Goal: Task Accomplishment & Management: Manage account settings

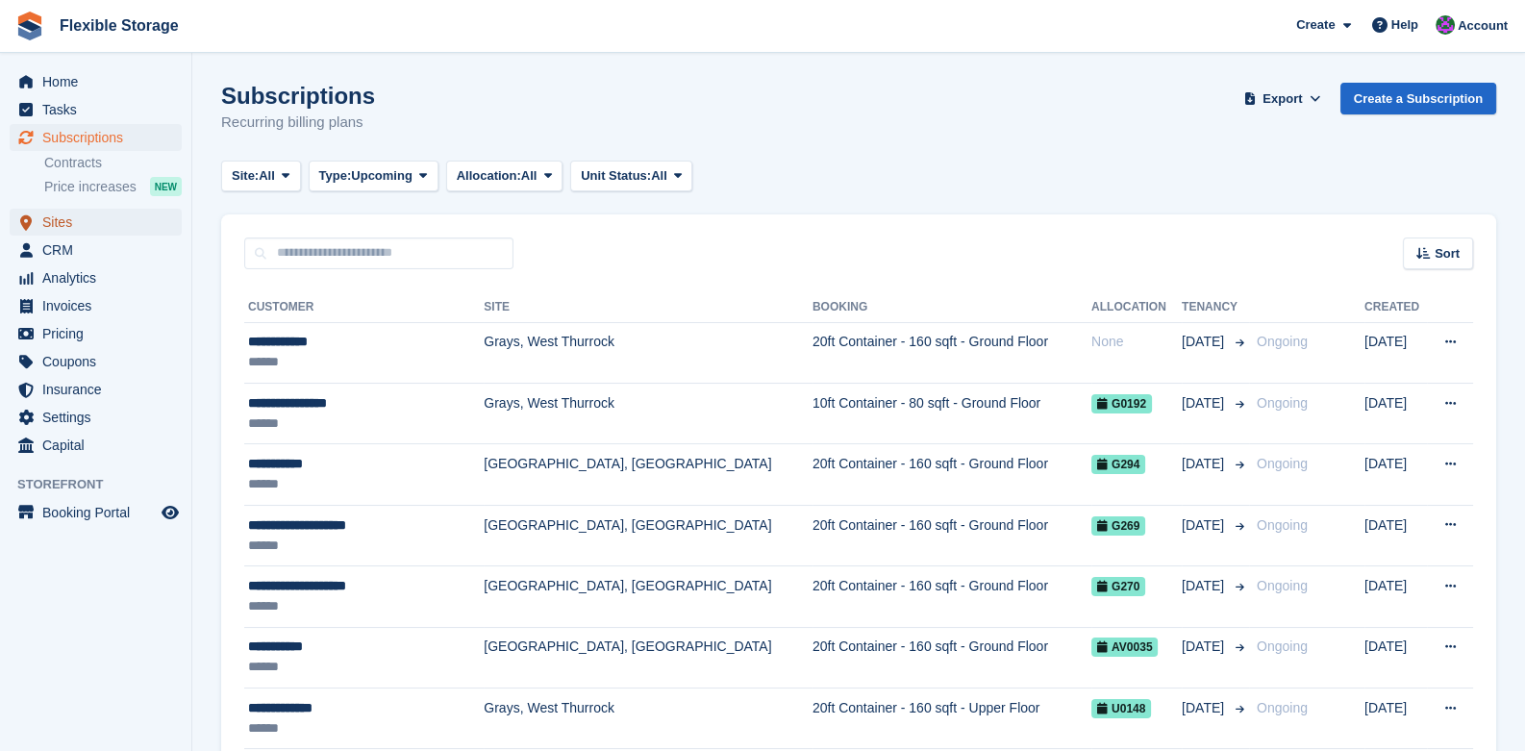
click at [42, 210] on span "Sites" at bounding box center [99, 222] width 115 height 27
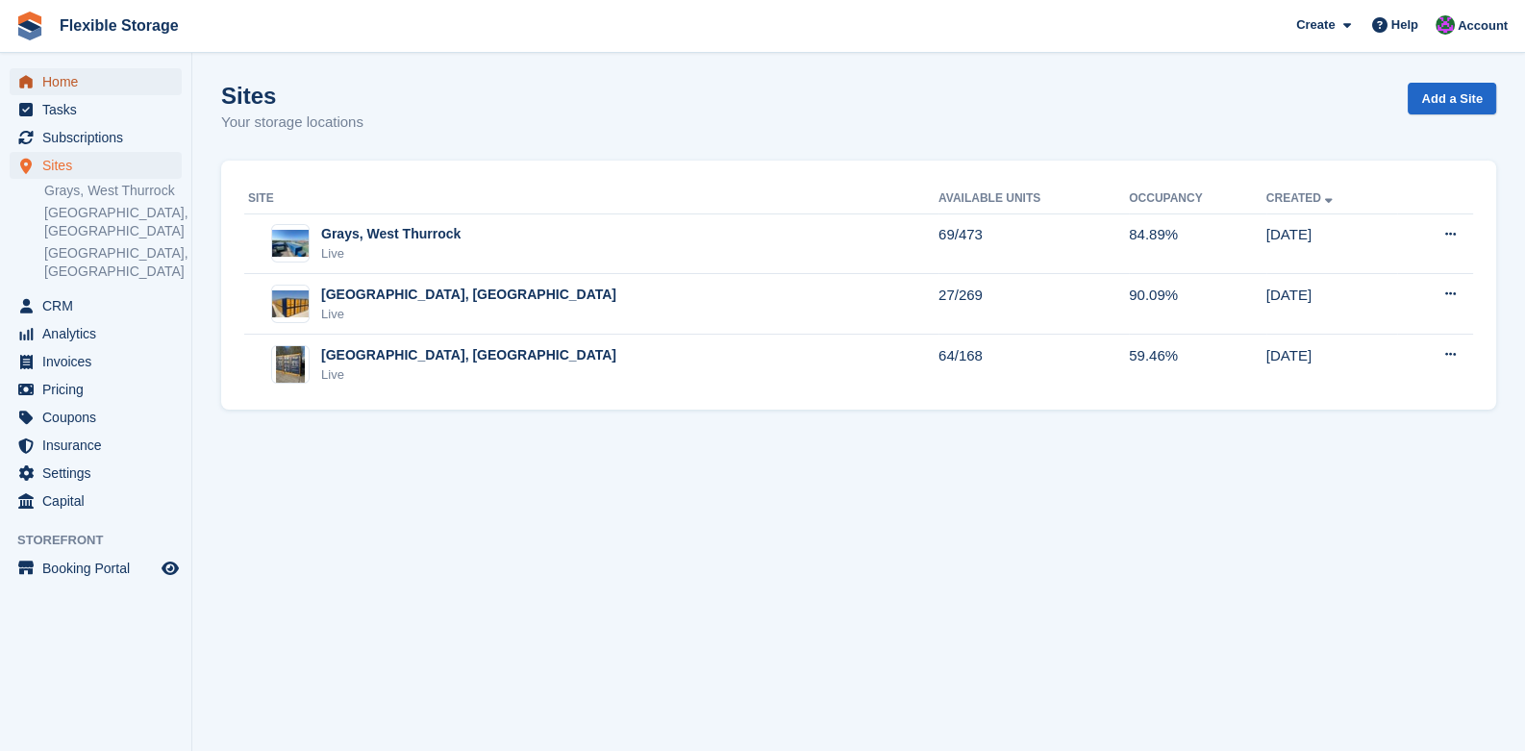
click at [50, 81] on span "Home" at bounding box center [99, 81] width 115 height 27
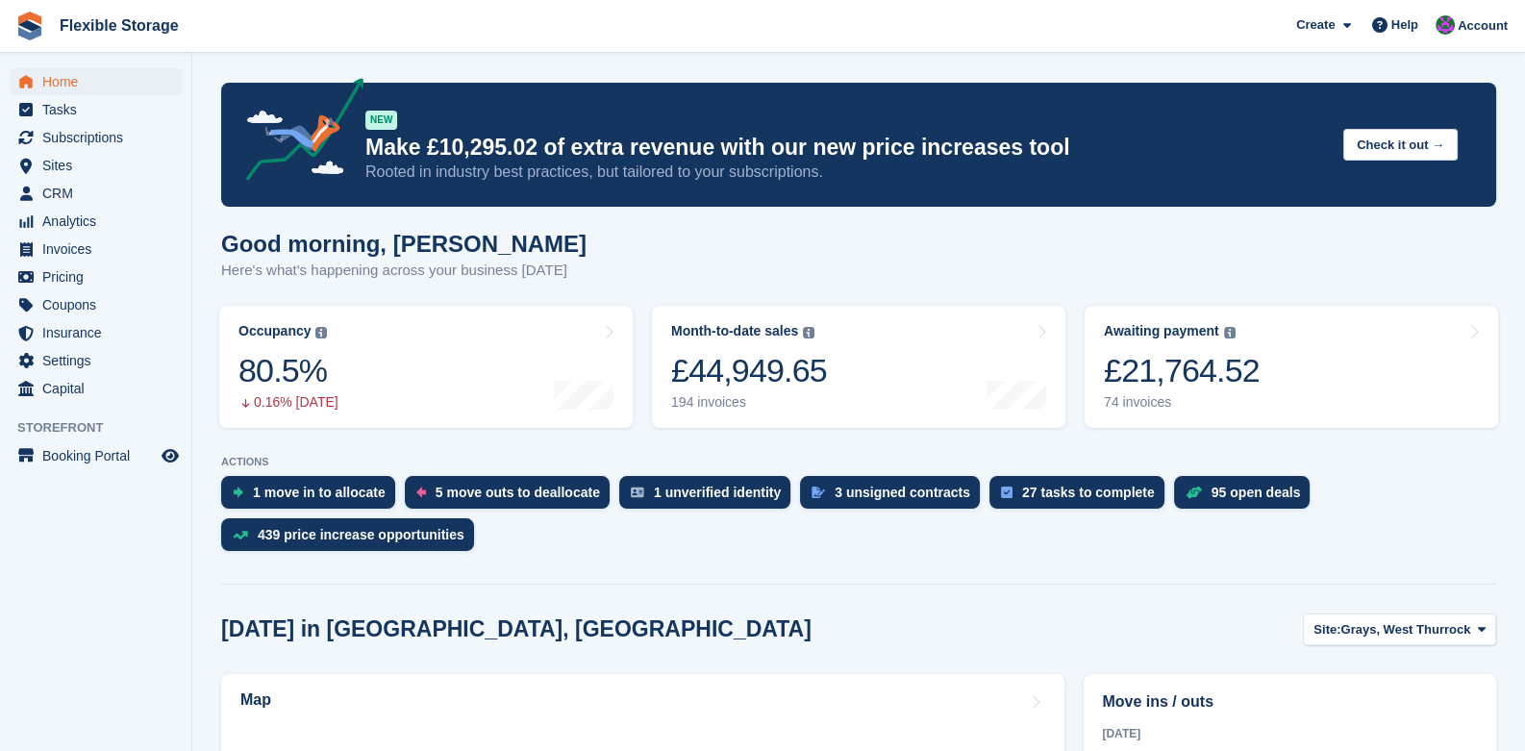
click at [118, 34] on link "Flexible Storage" at bounding box center [119, 26] width 135 height 32
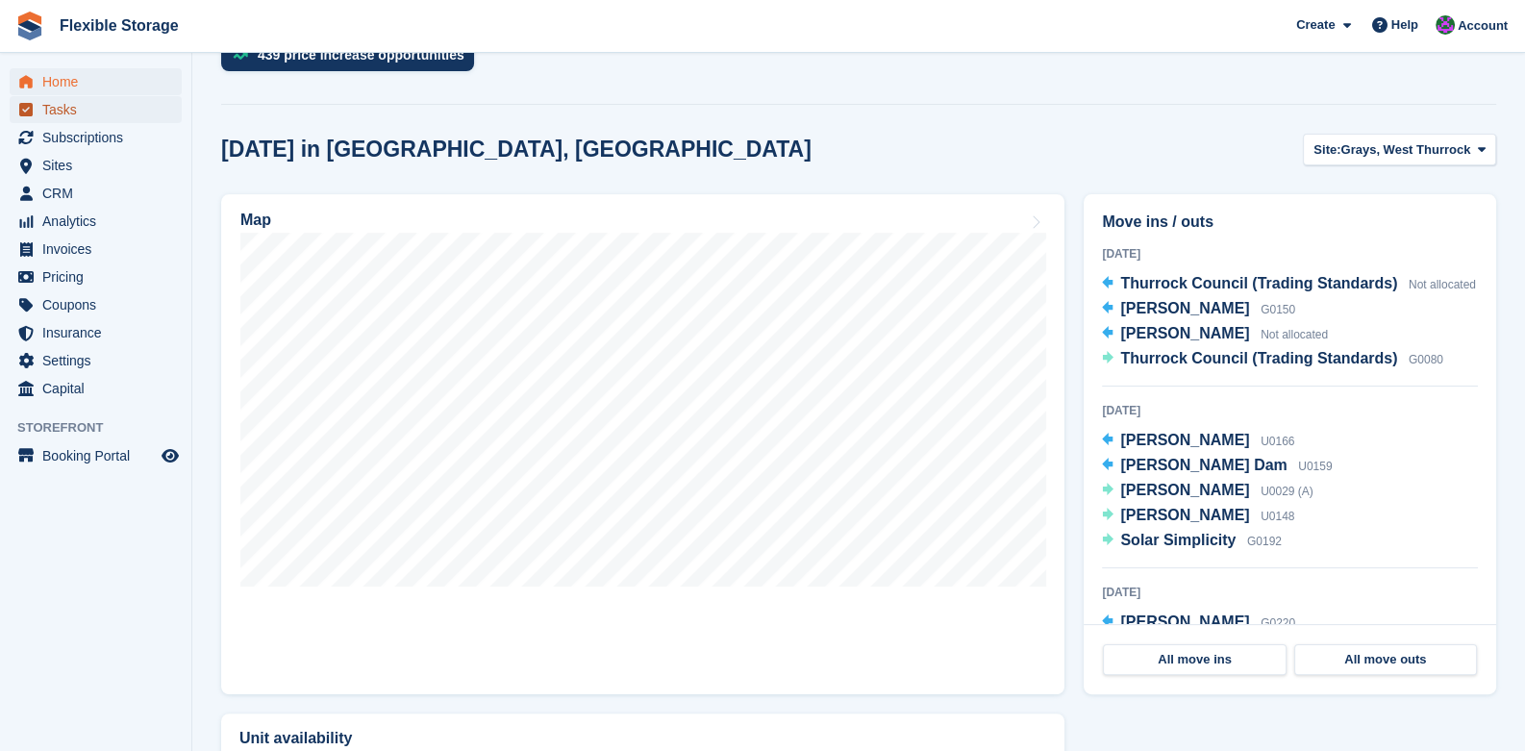
click at [58, 122] on span "Tasks" at bounding box center [99, 109] width 115 height 27
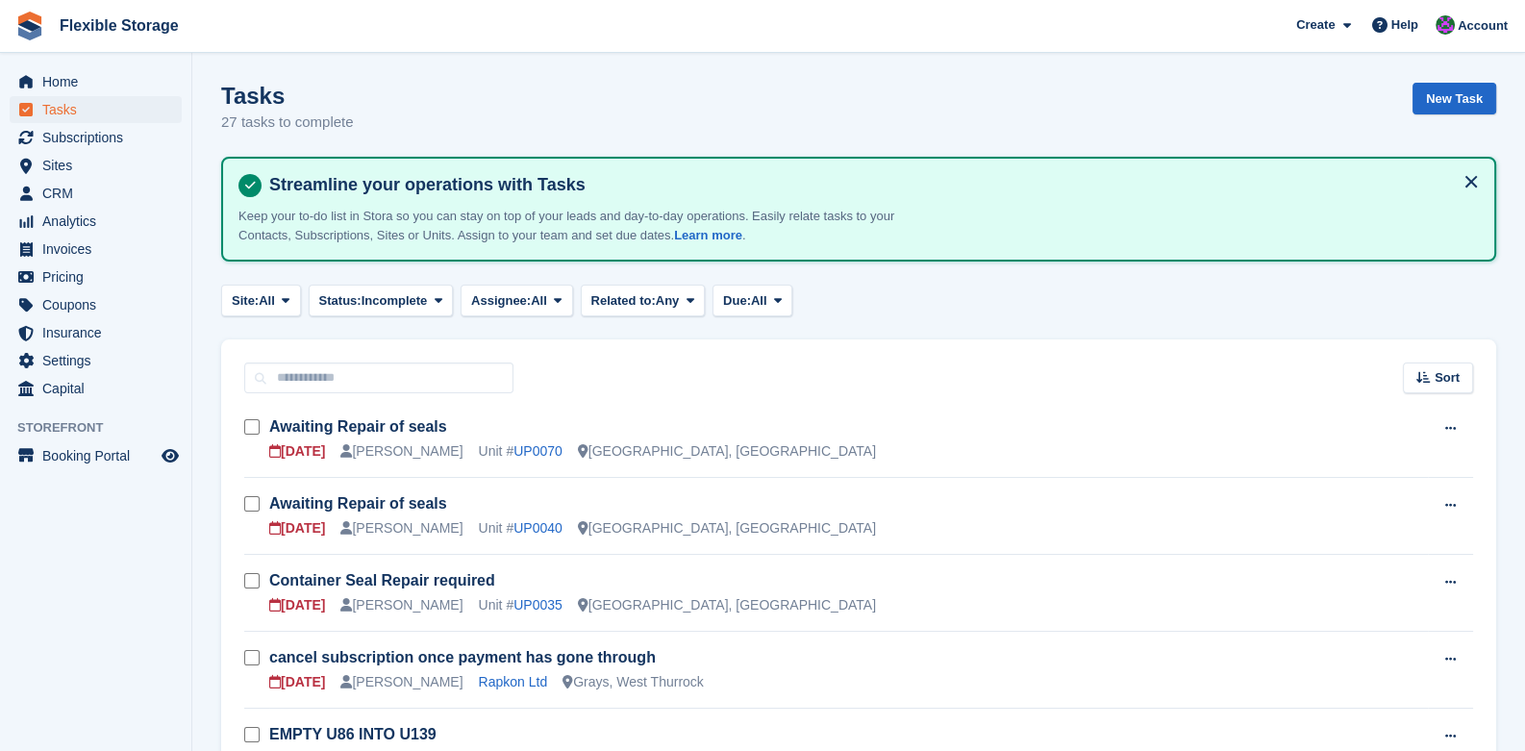
click at [126, 15] on link "Flexible Storage" at bounding box center [119, 26] width 135 height 32
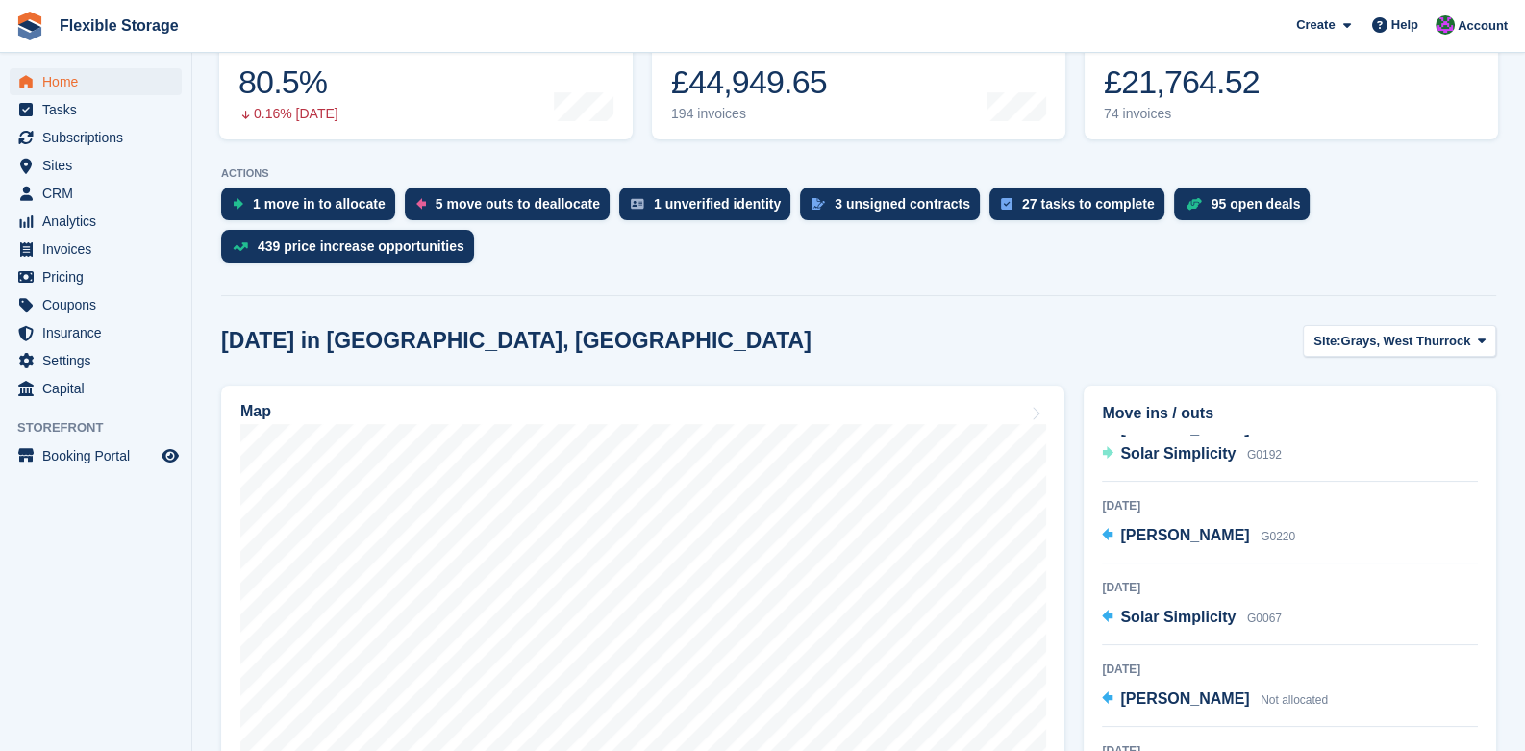
scroll to position [288, 0]
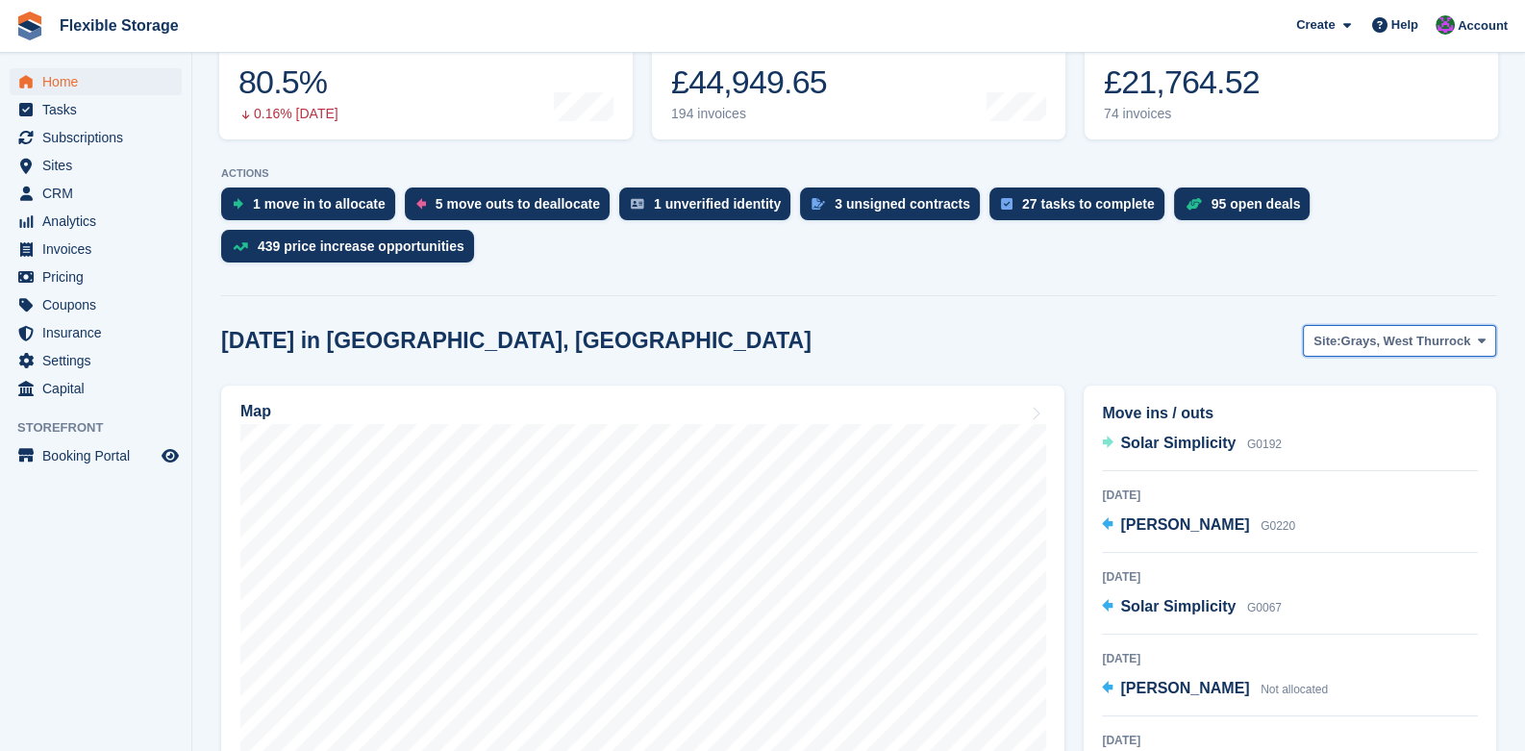
click at [1366, 336] on span "Grays, West Thurrock" at bounding box center [1405, 341] width 130 height 19
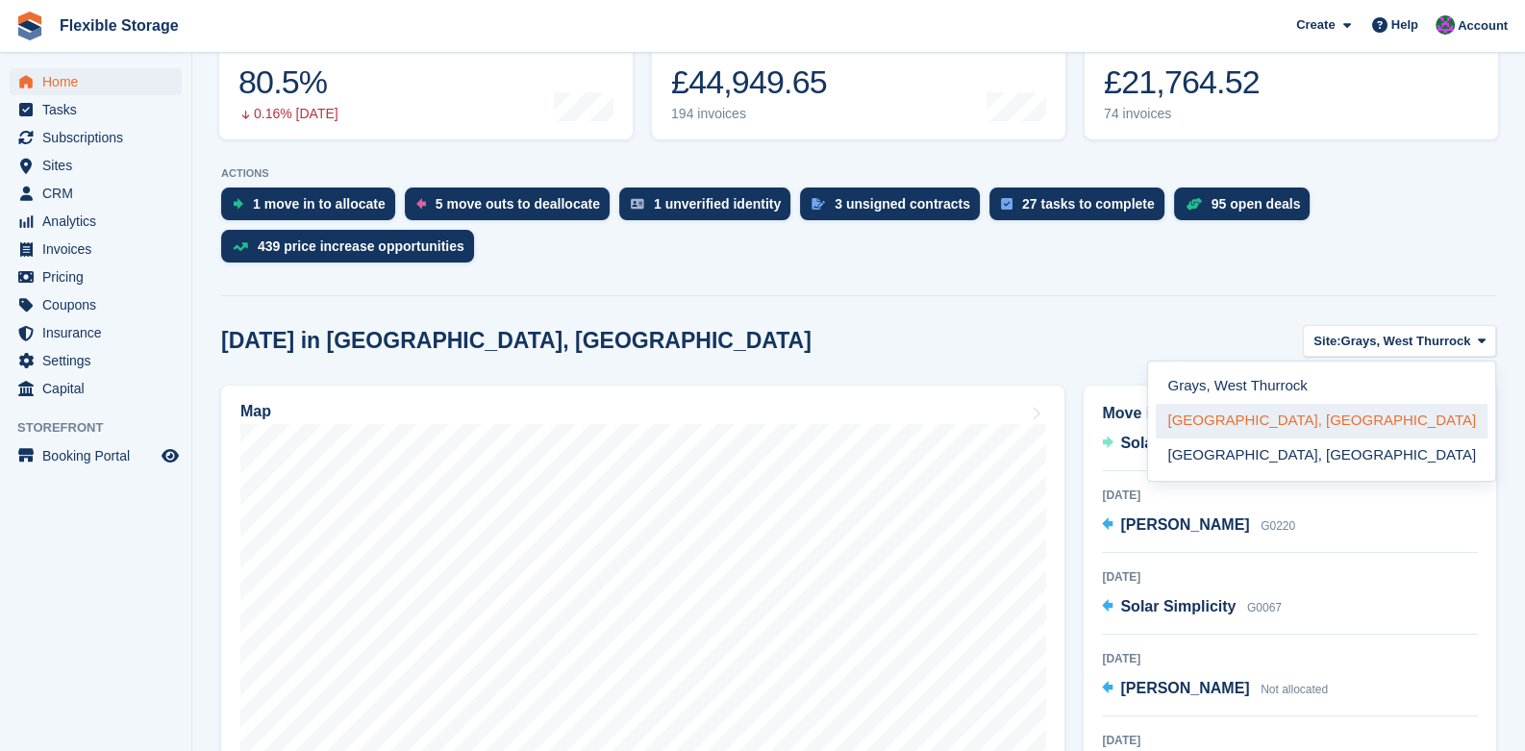
click at [1353, 420] on link "[GEOGRAPHIC_DATA], [GEOGRAPHIC_DATA]" at bounding box center [1322, 421] width 332 height 35
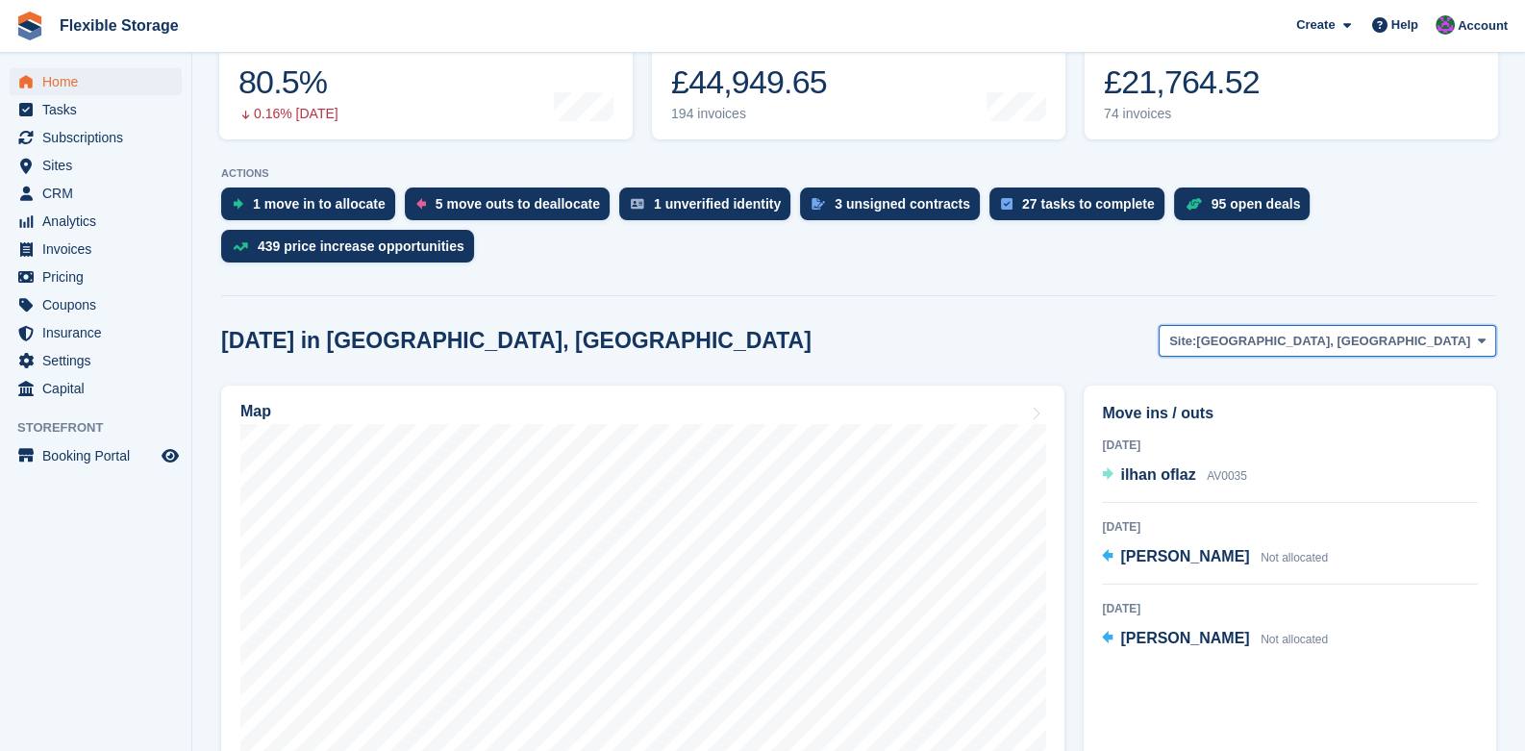
click at [1440, 352] on button "Site: Aveley, Essex" at bounding box center [1328, 341] width 338 height 32
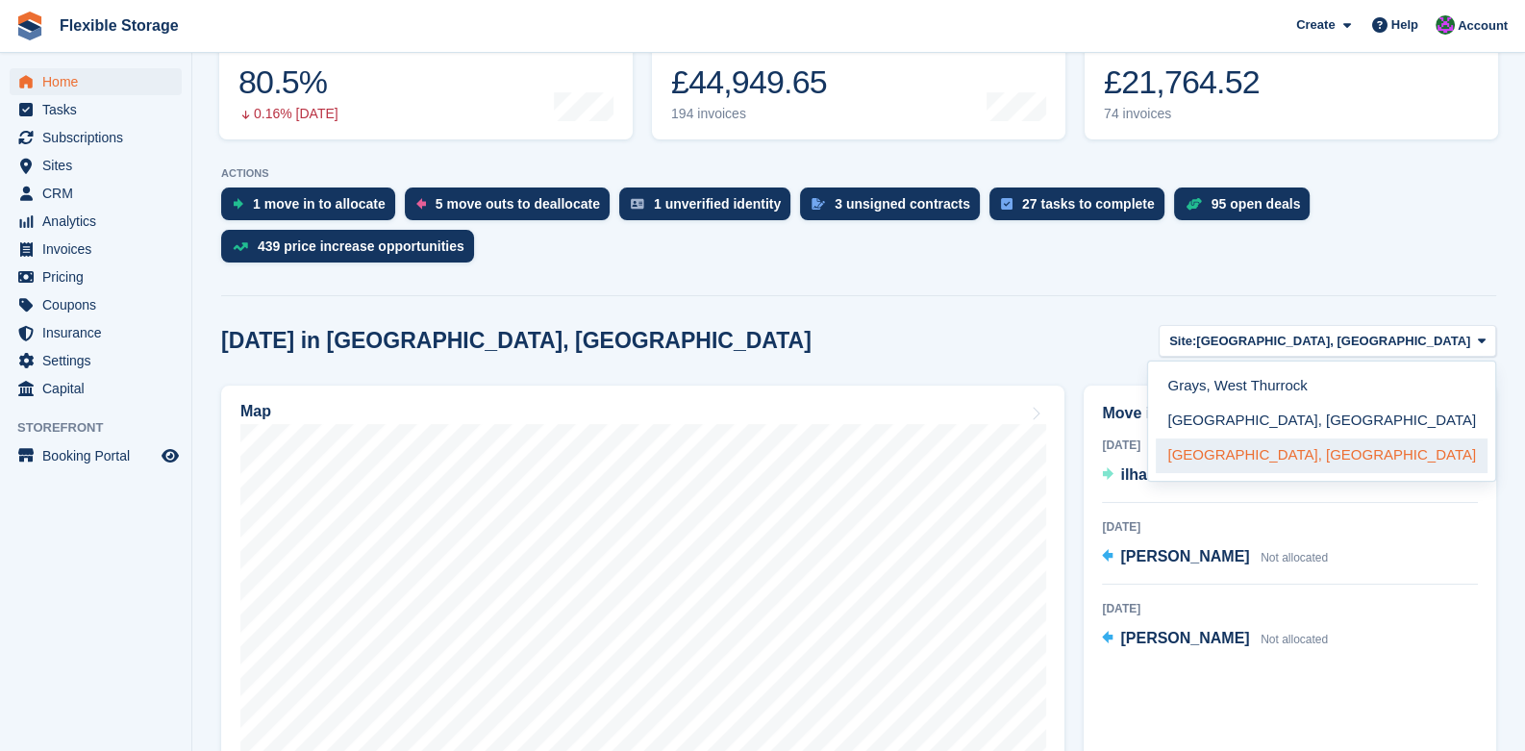
click at [1394, 463] on link "[GEOGRAPHIC_DATA], [GEOGRAPHIC_DATA]" at bounding box center [1322, 455] width 332 height 35
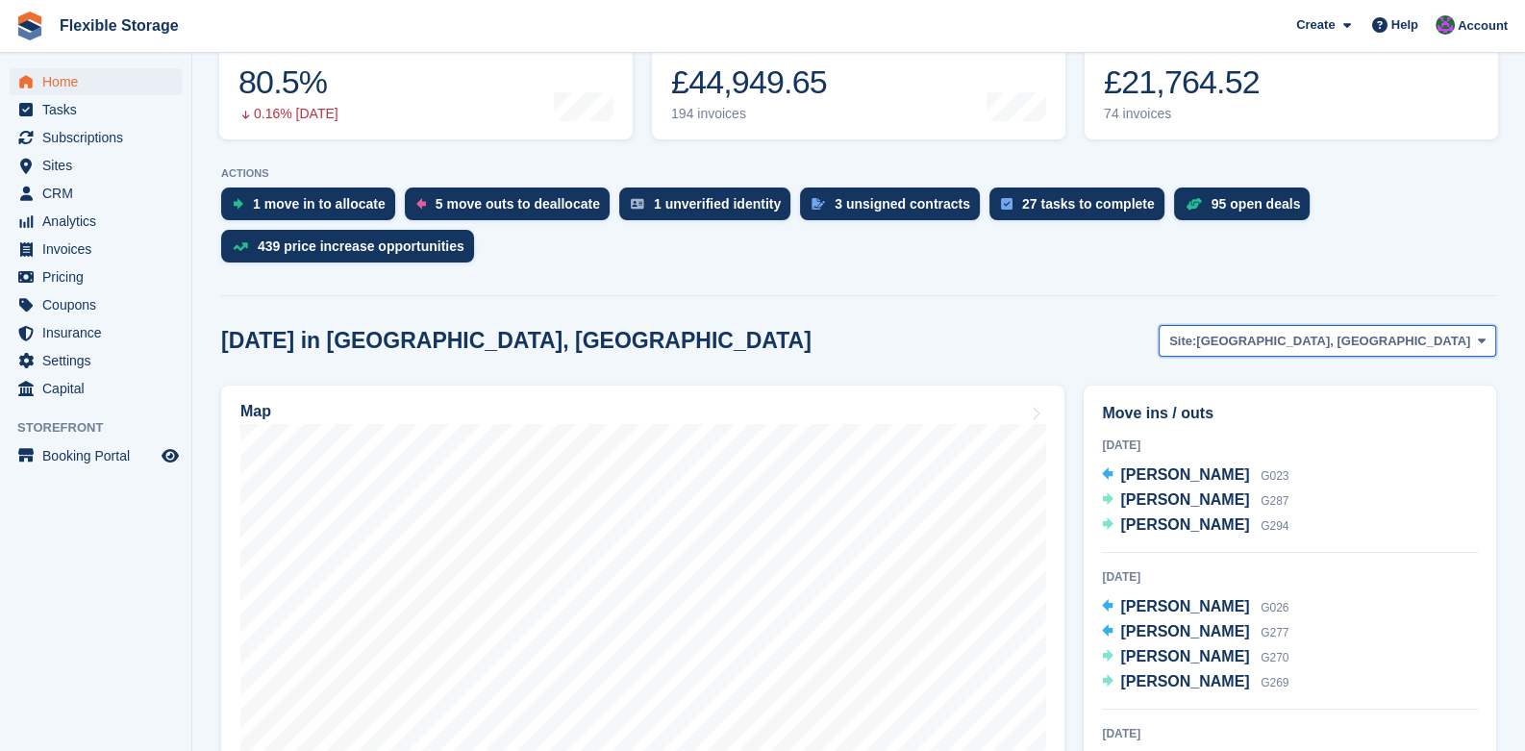
click at [1410, 356] on button "Site: Chelmsford, Essex" at bounding box center [1328, 341] width 338 height 32
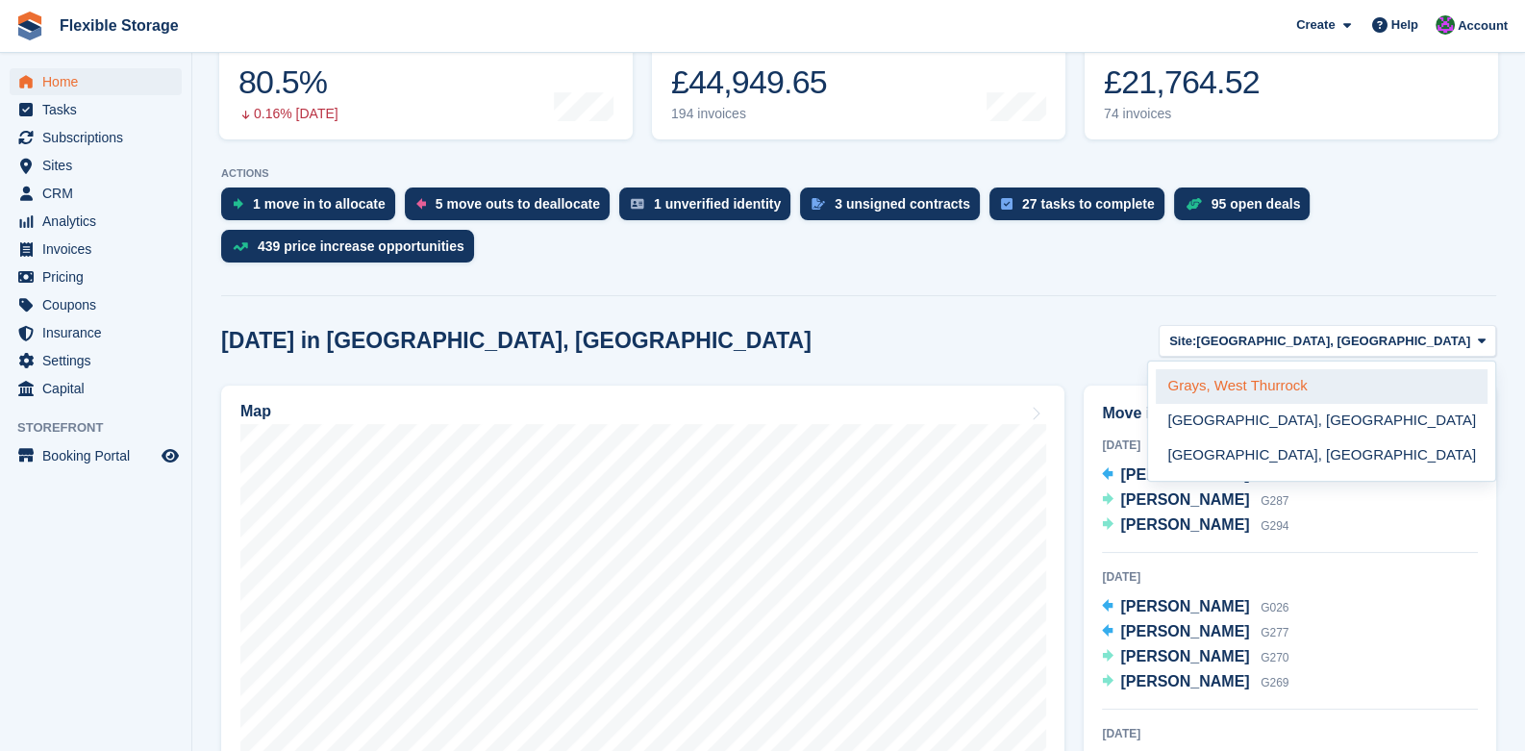
click at [1363, 395] on link "Grays, West Thurrock" at bounding box center [1322, 386] width 332 height 35
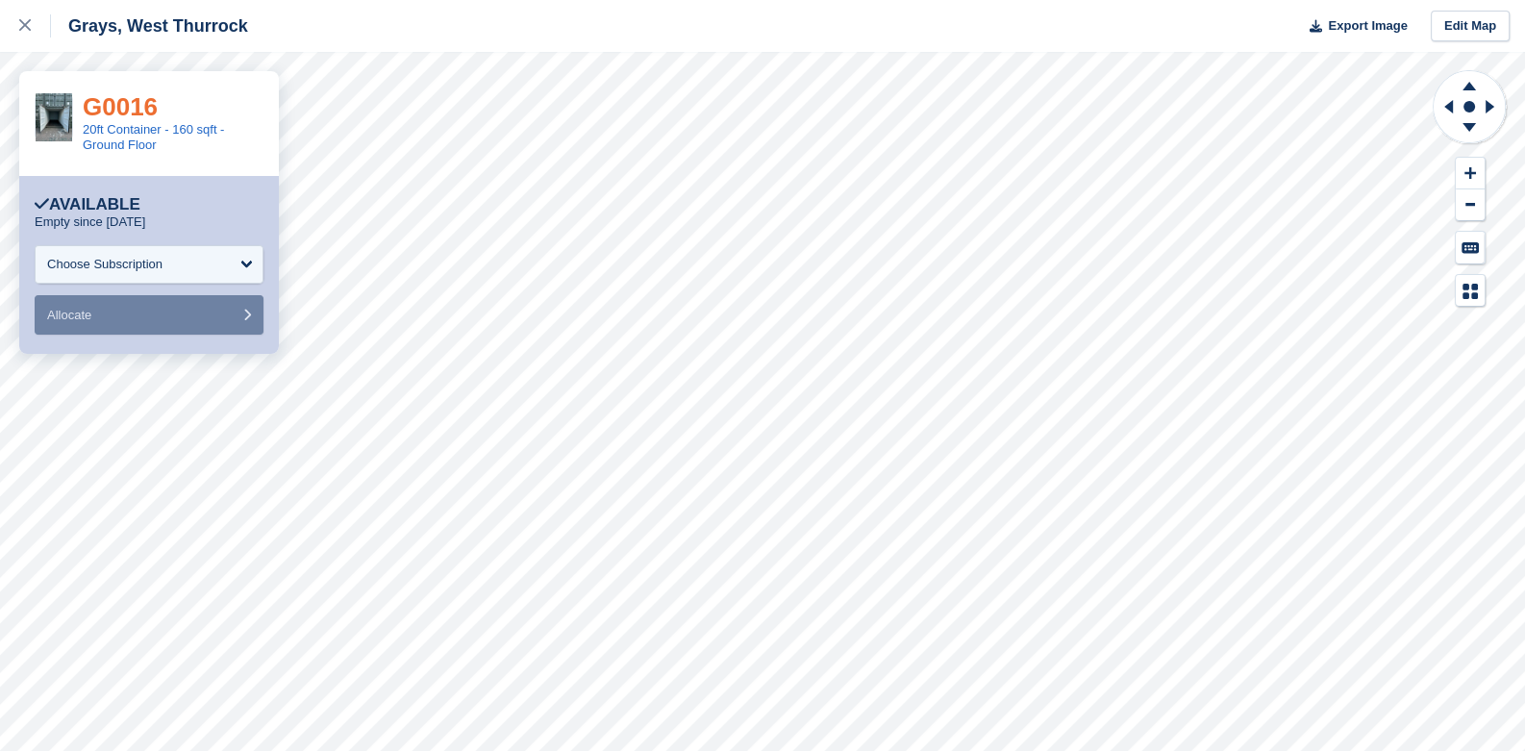
click at [124, 104] on link "G0016" at bounding box center [120, 106] width 75 height 29
click at [22, 28] on icon at bounding box center [25, 25] width 12 height 12
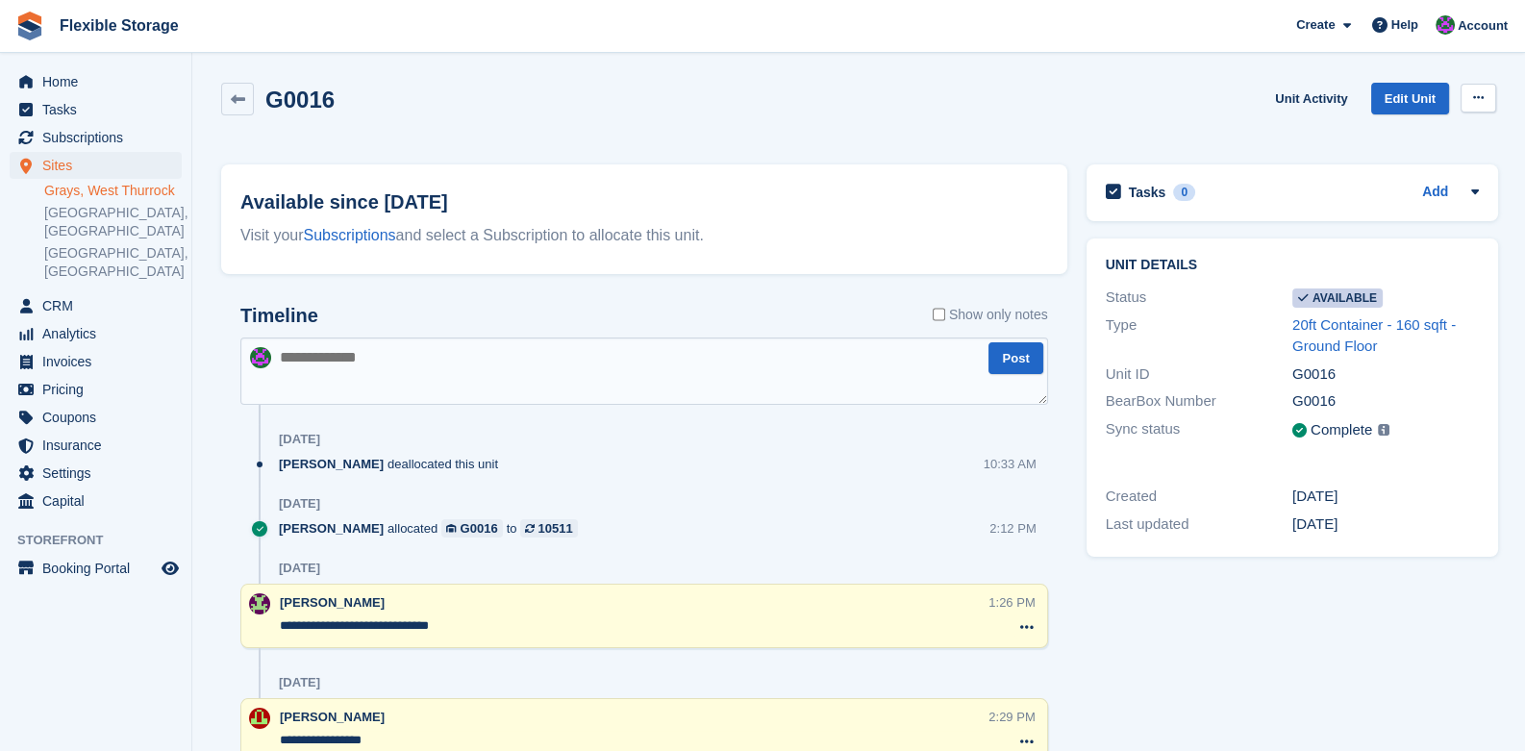
click at [1485, 109] on button at bounding box center [1479, 98] width 36 height 29
click at [1346, 140] on p "Make unavailable" at bounding box center [1403, 135] width 167 height 25
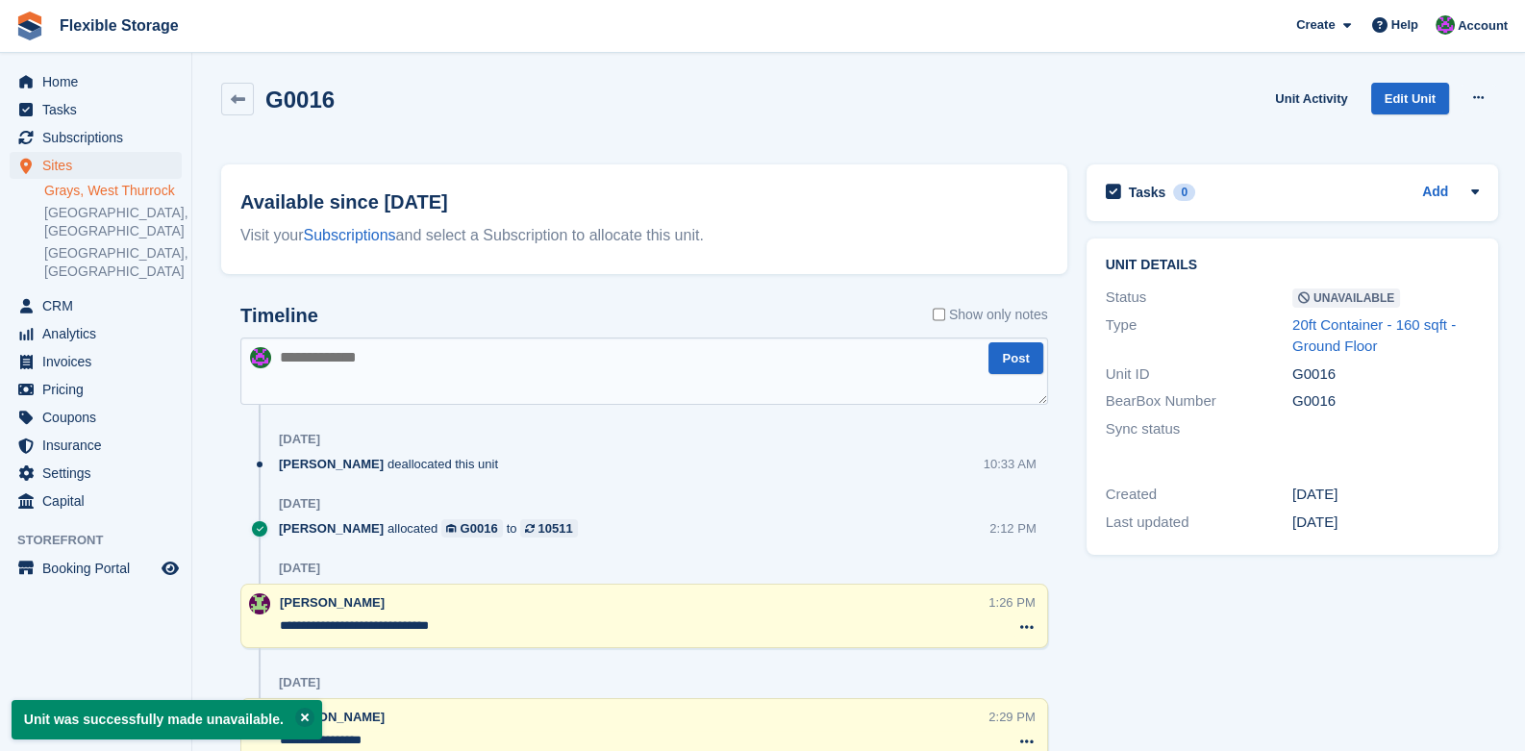
click at [423, 382] on textarea at bounding box center [644, 371] width 808 height 67
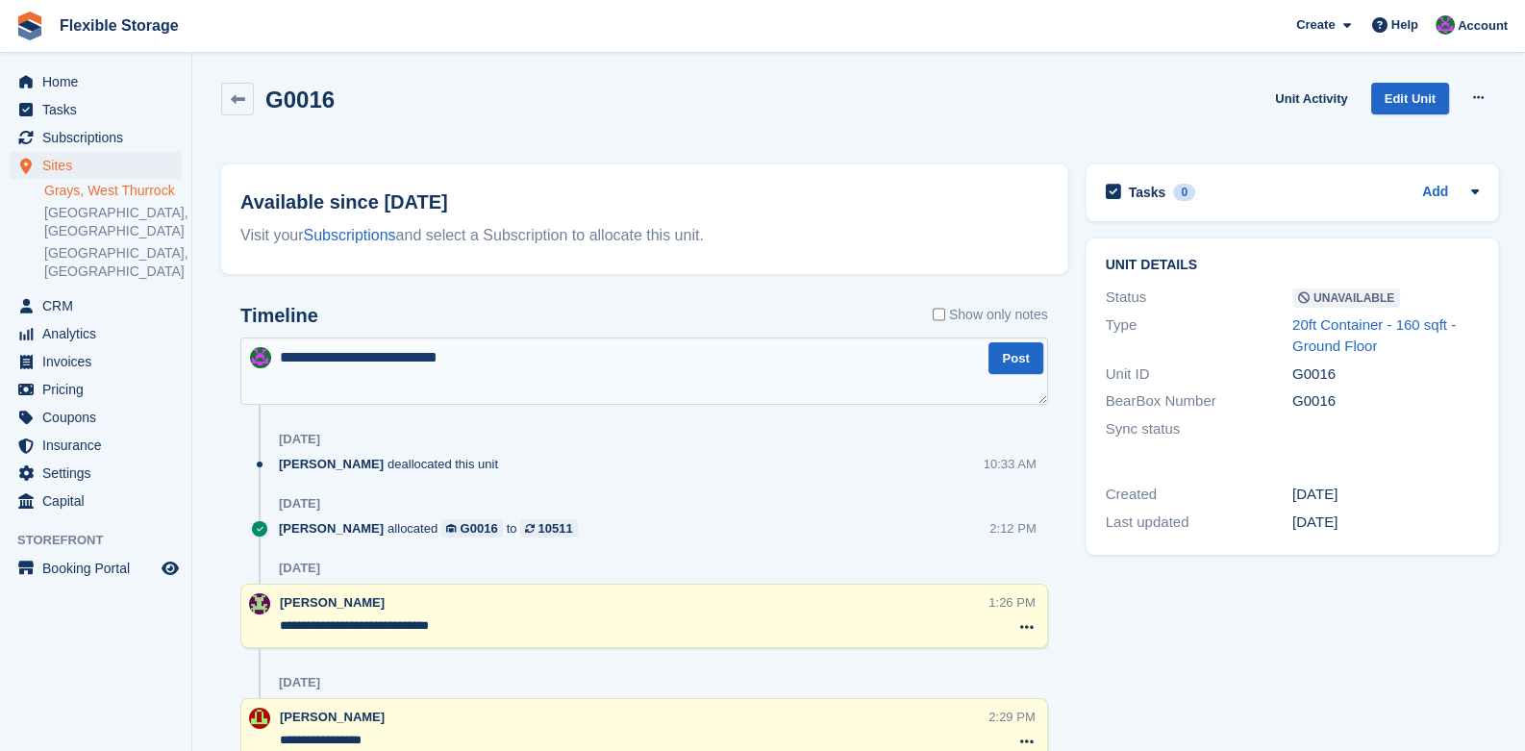
type textarea "**********"
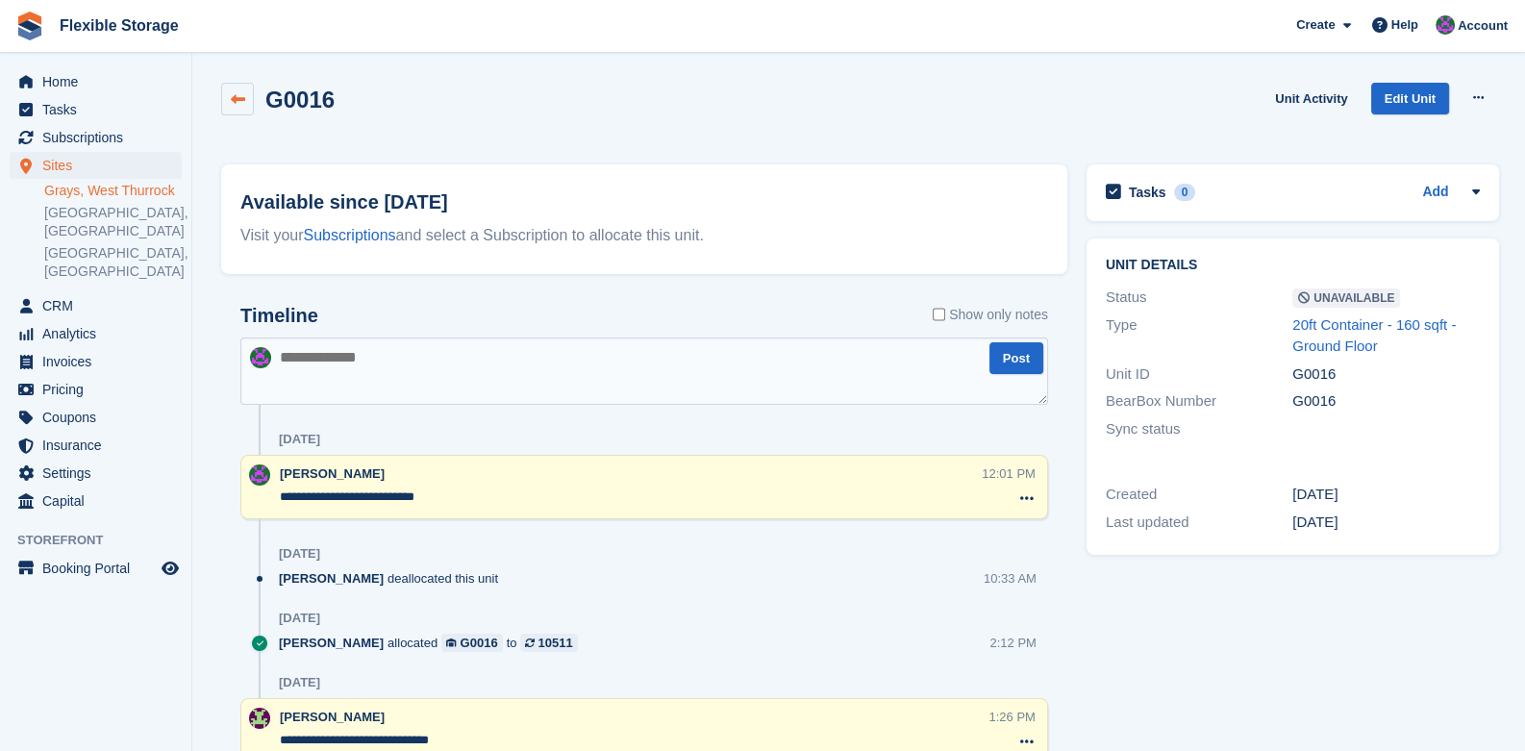
click at [238, 104] on icon at bounding box center [238, 99] width 14 height 14
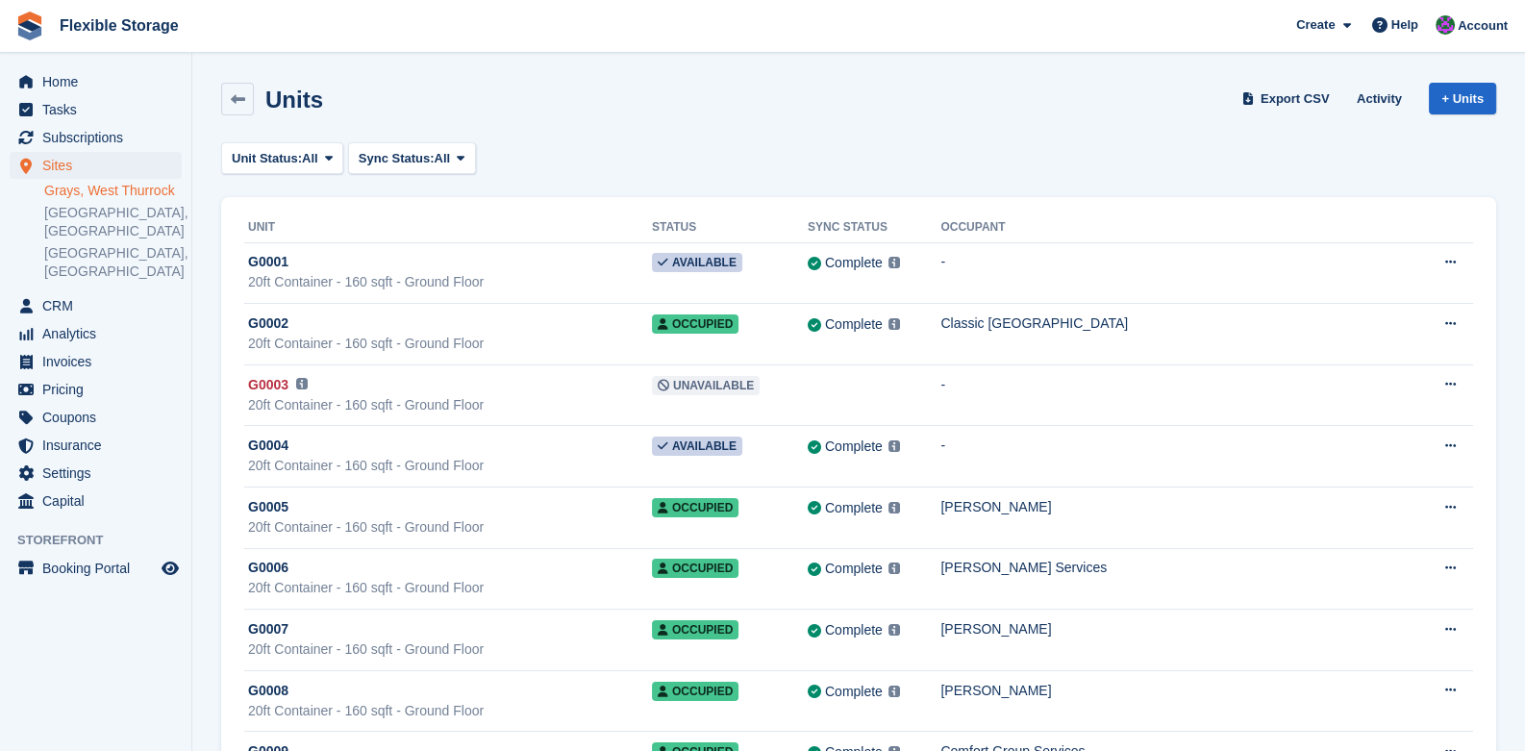
click at [97, 192] on link "Grays, West Thurrock" at bounding box center [113, 191] width 138 height 18
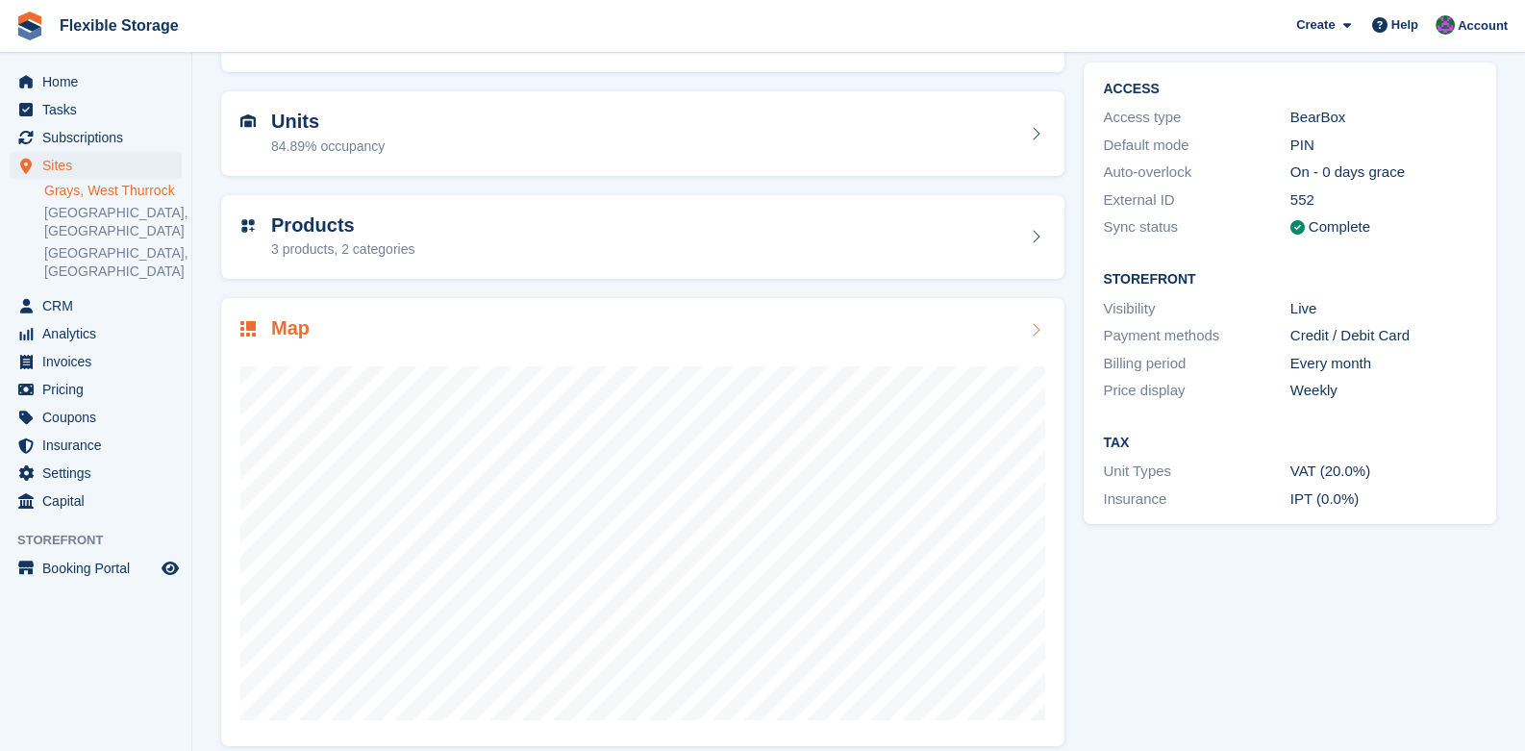
scroll to position [172, 0]
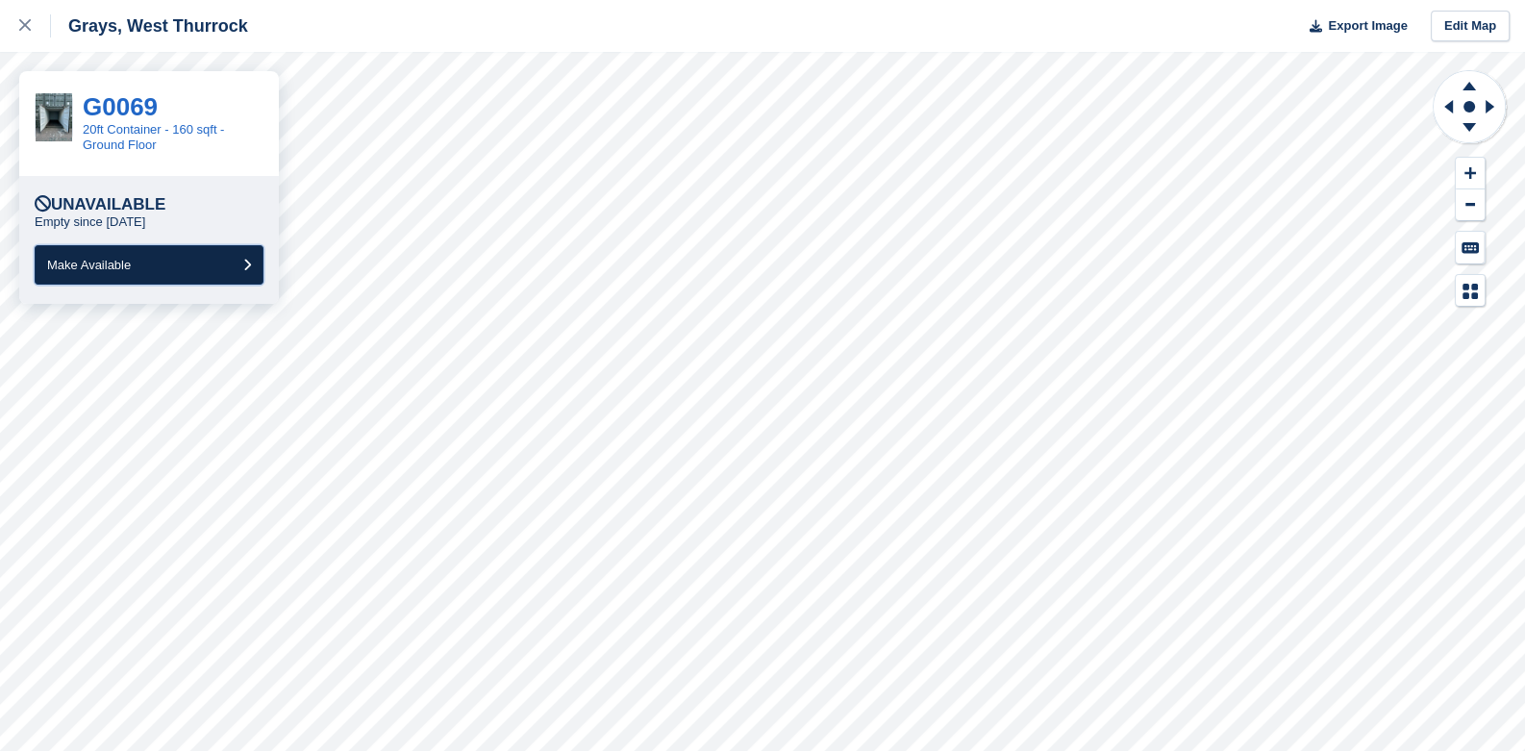
click at [213, 261] on button "Make Available" at bounding box center [149, 264] width 229 height 39
click at [1451, 106] on icon at bounding box center [1448, 106] width 9 height 13
click at [1468, 83] on icon at bounding box center [1469, 86] width 13 height 9
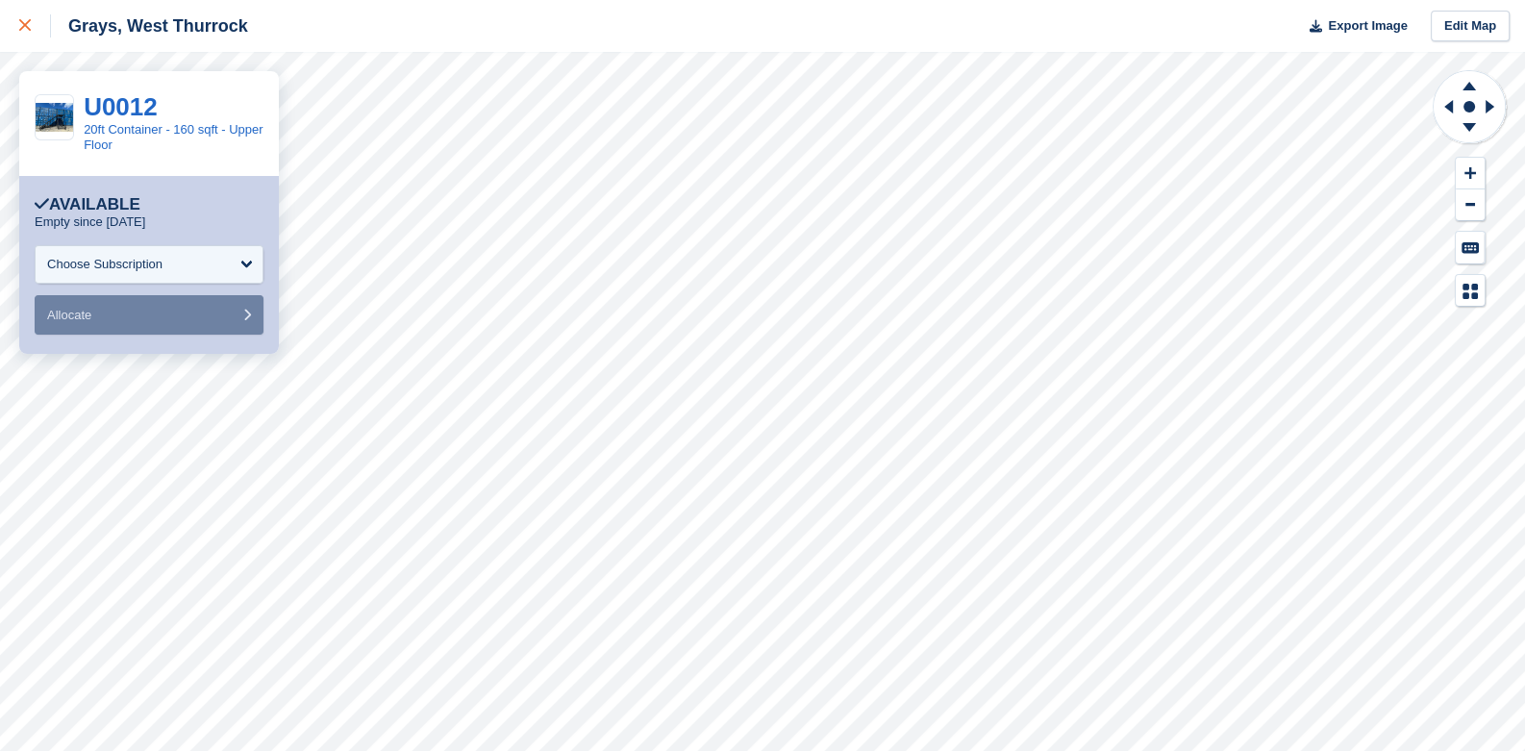
click at [24, 21] on icon at bounding box center [25, 25] width 12 height 12
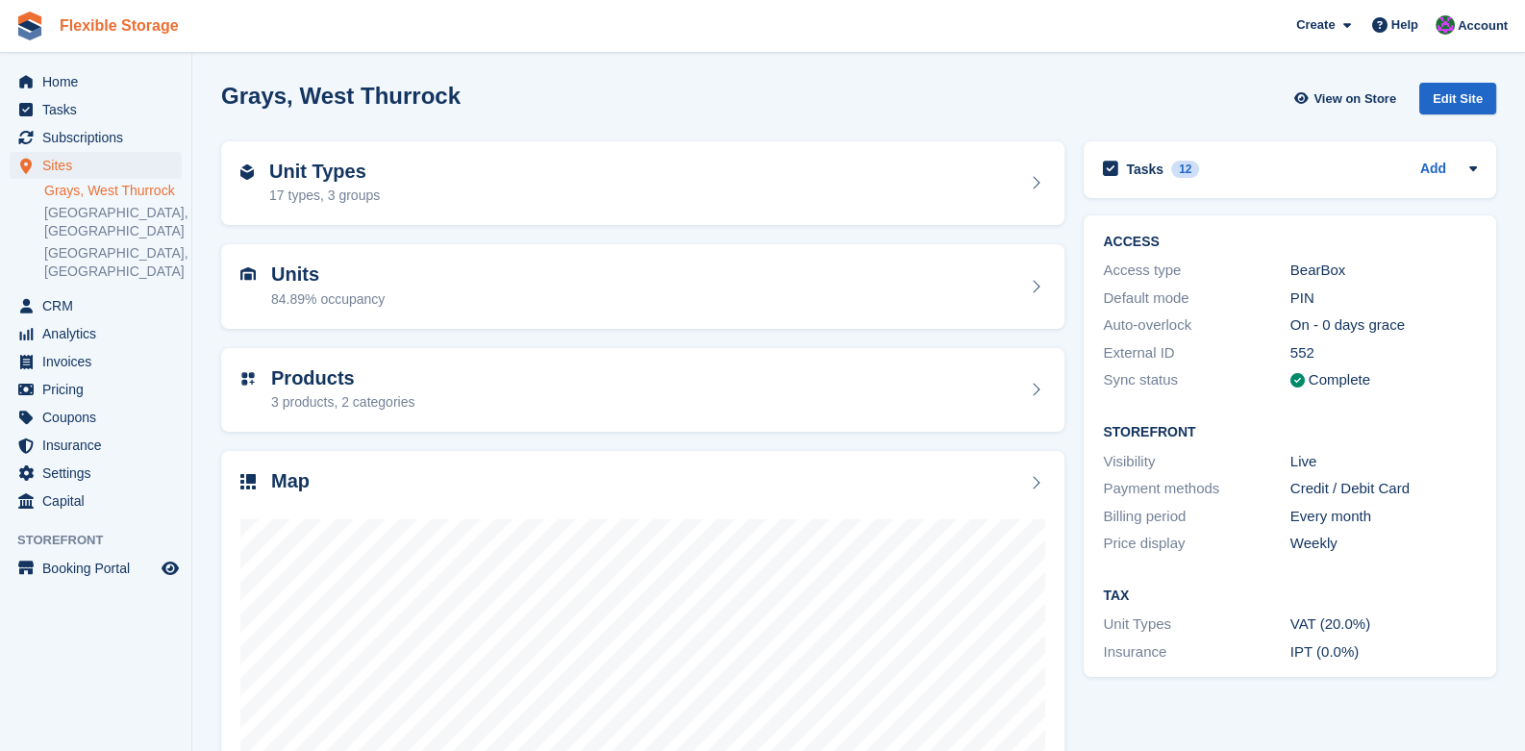
click at [107, 12] on link "Flexible Storage" at bounding box center [119, 26] width 135 height 32
click at [108, 16] on link "Flexible Storage" at bounding box center [119, 26] width 135 height 32
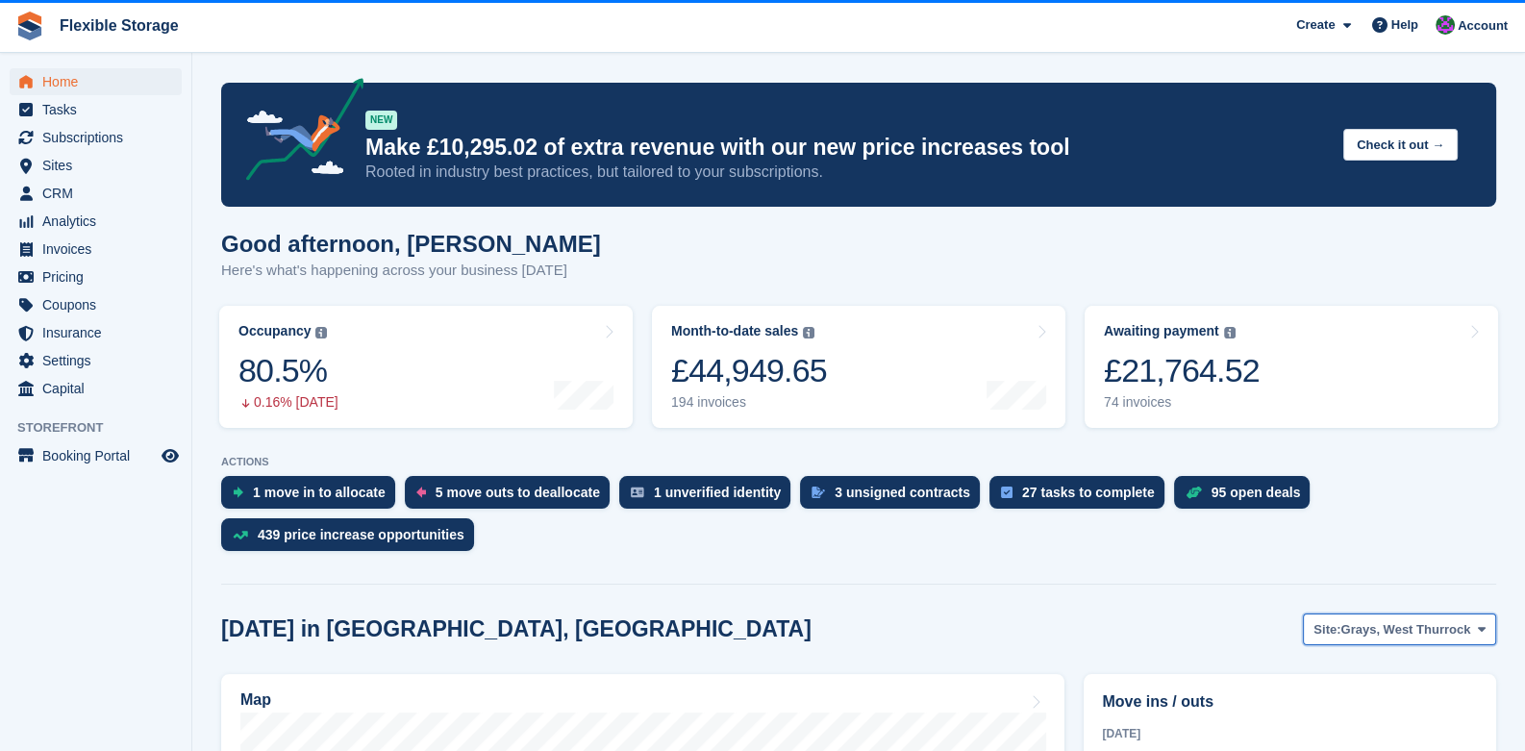
click at [1390, 625] on span "Grays, West Thurrock" at bounding box center [1405, 629] width 130 height 19
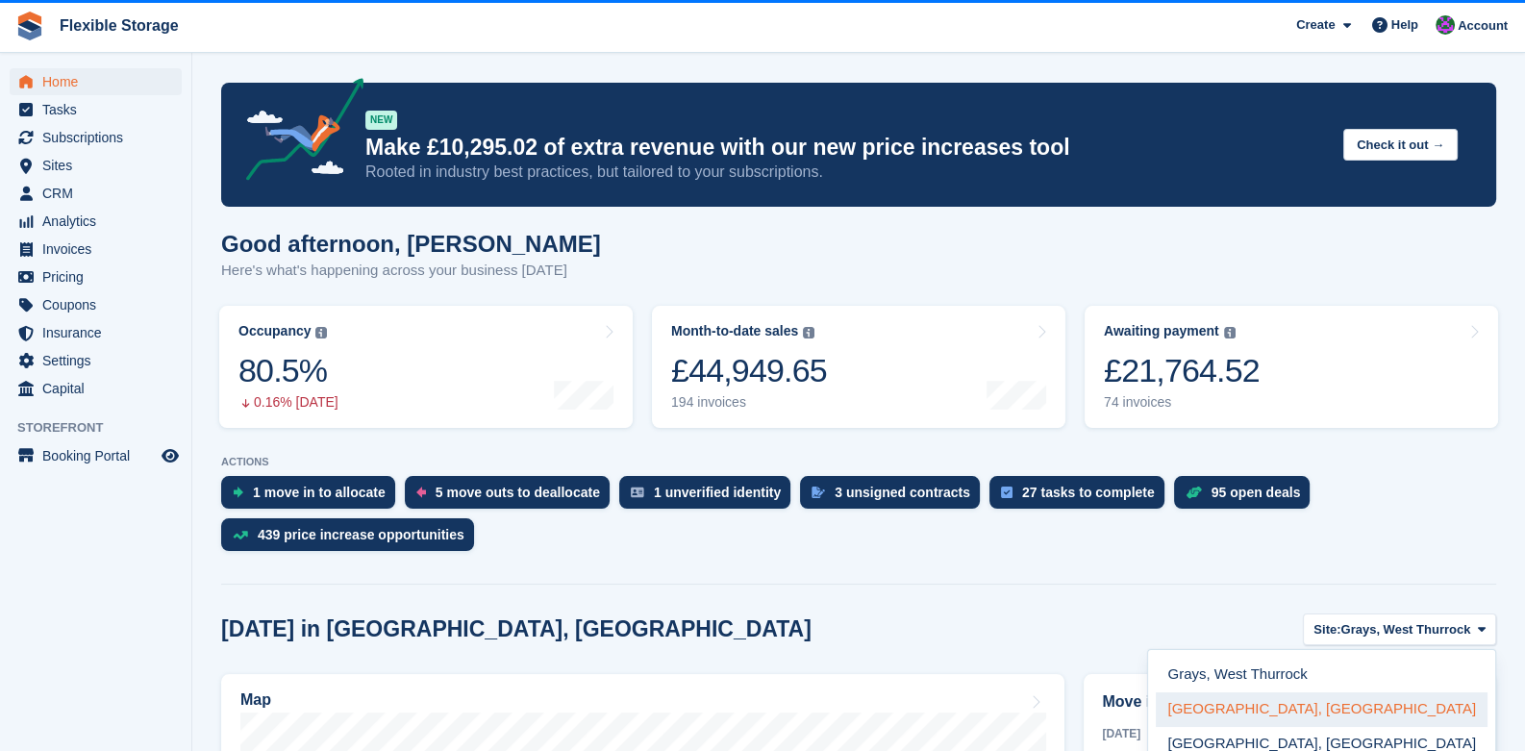
click at [1357, 705] on link "[GEOGRAPHIC_DATA], [GEOGRAPHIC_DATA]" at bounding box center [1322, 709] width 332 height 35
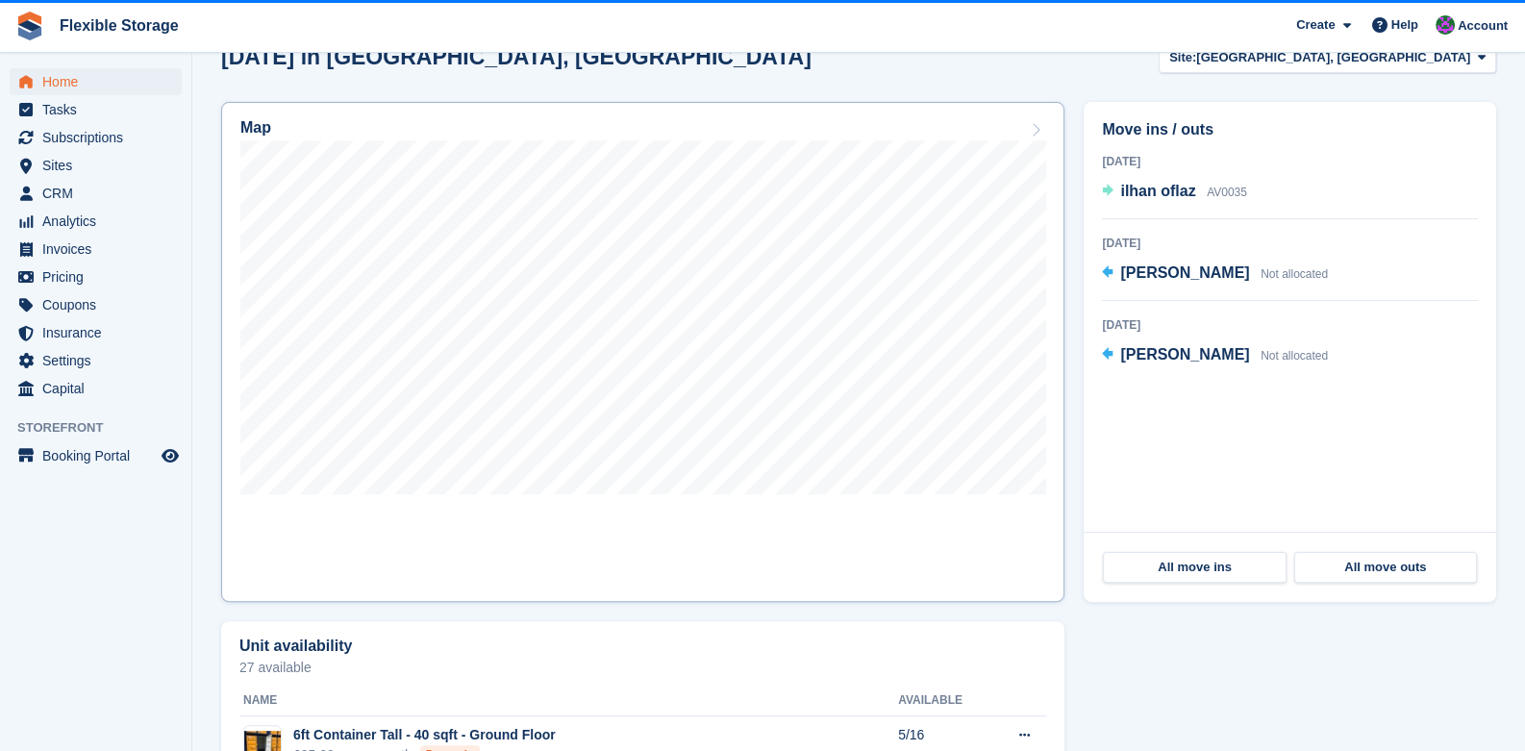
scroll to position [577, 0]
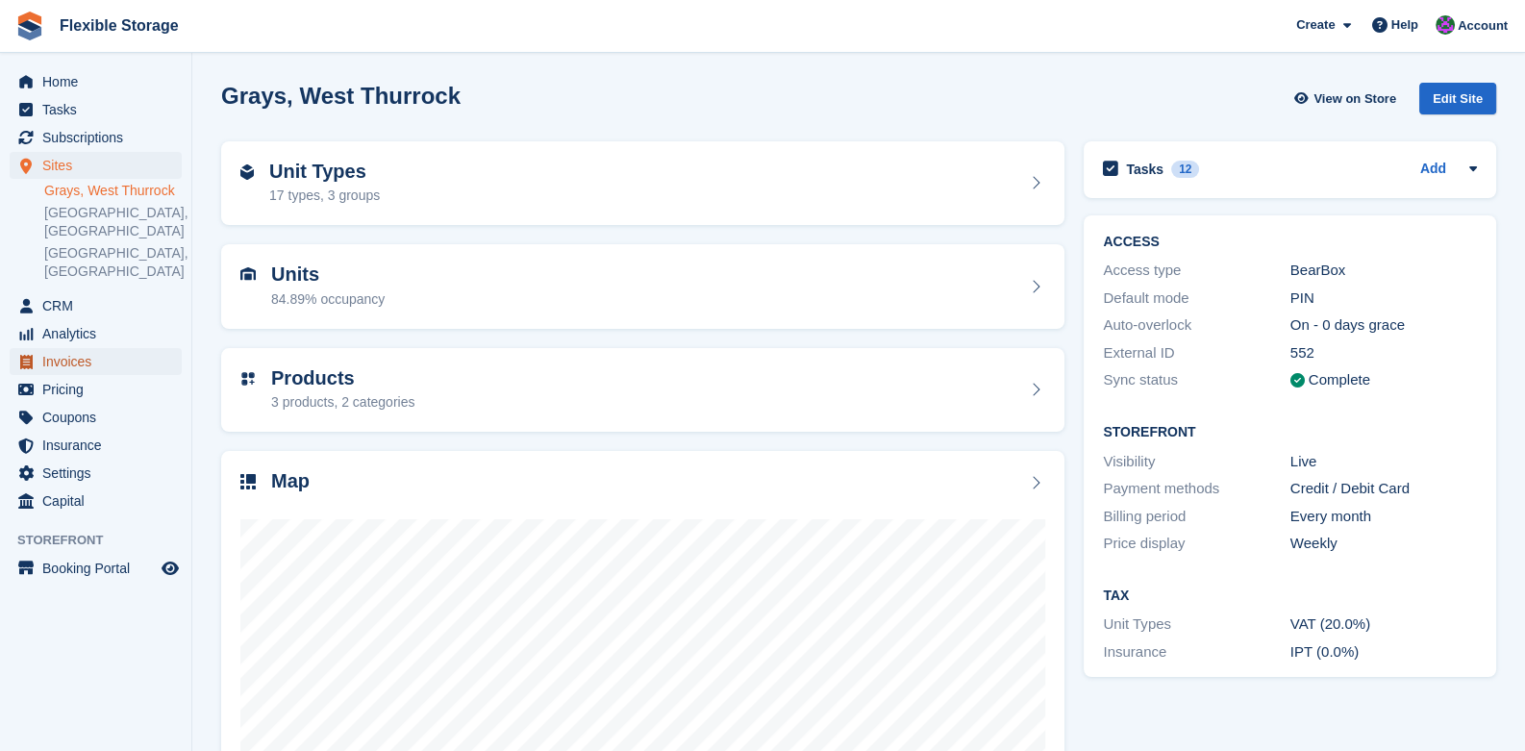
click at [78, 348] on span "Invoices" at bounding box center [99, 361] width 115 height 27
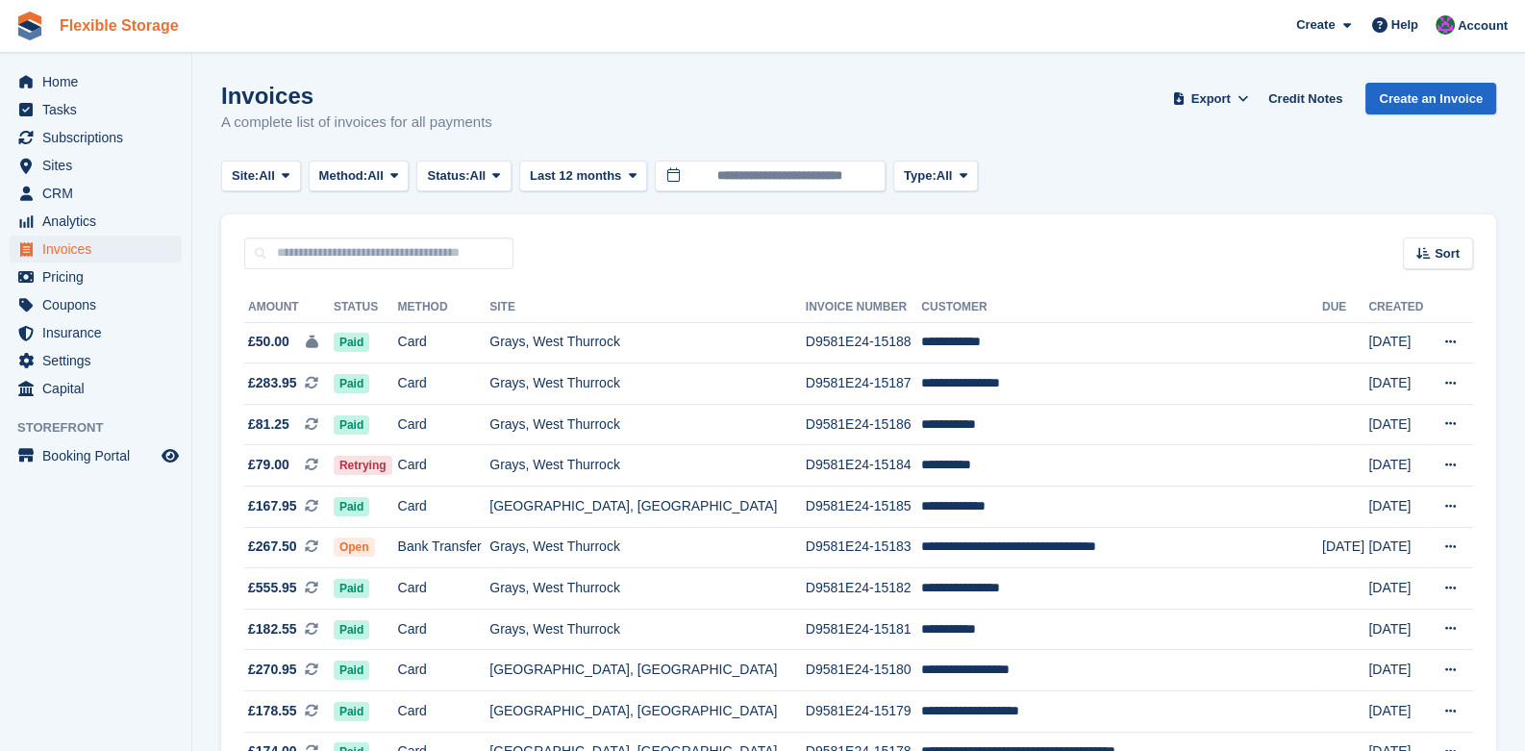
click at [120, 17] on link "Flexible Storage" at bounding box center [119, 26] width 135 height 32
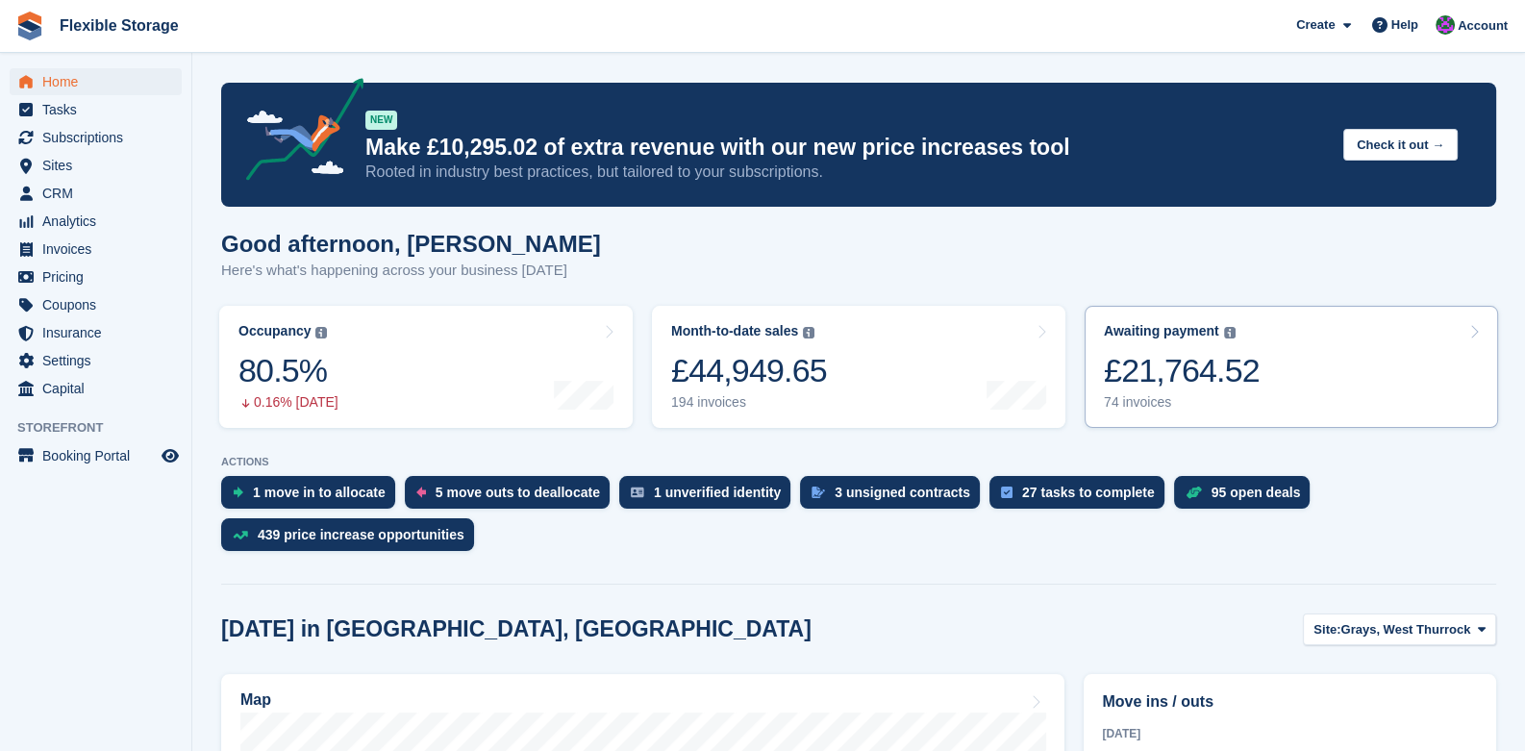
click at [1272, 356] on link "Awaiting payment The total outstanding balance on all open invoices. £21,764.52…" at bounding box center [1291, 367] width 413 height 122
click at [1202, 385] on div "£21,764.52" at bounding box center [1182, 370] width 156 height 39
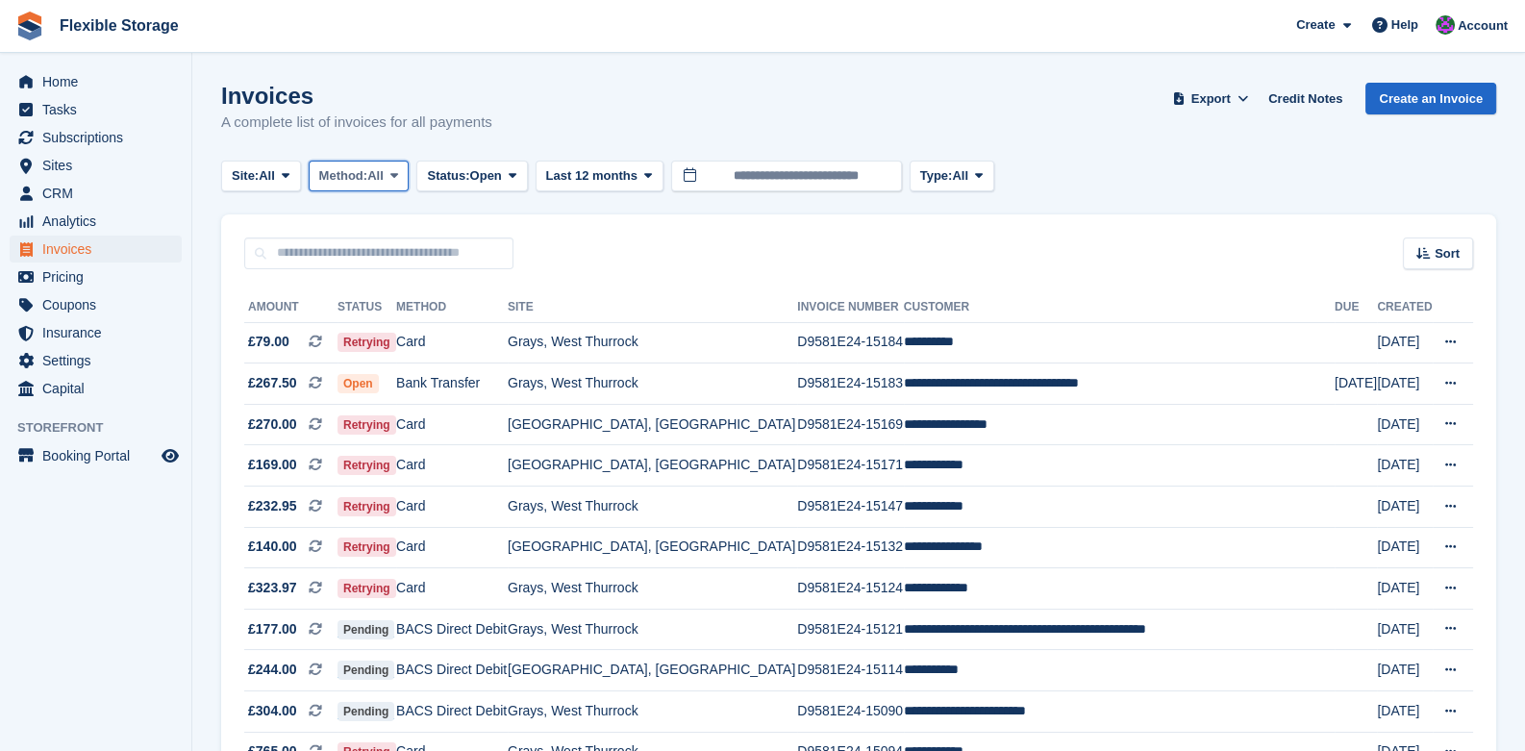
click at [377, 185] on span "All" at bounding box center [375, 175] width 16 height 19
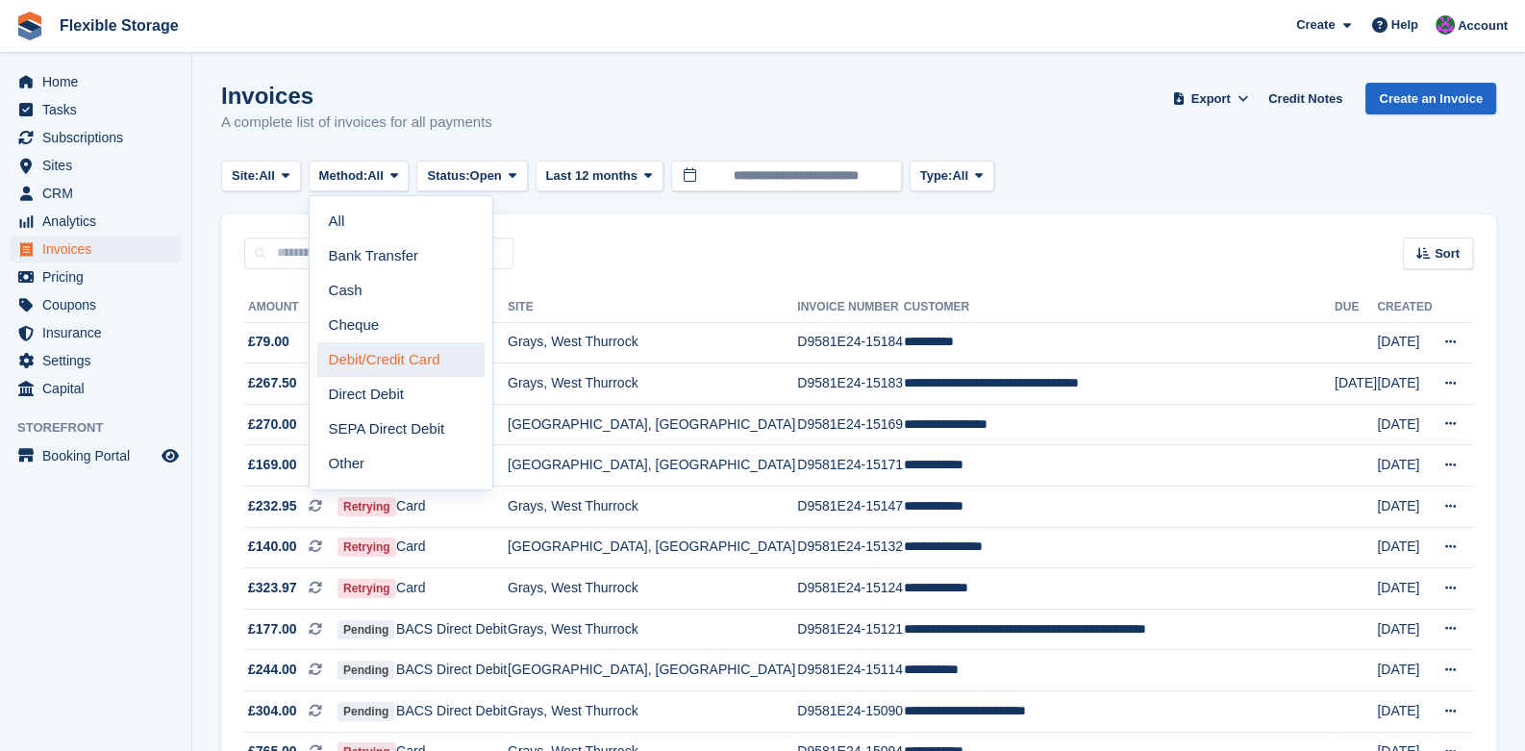
click at [380, 369] on link "Debit/Credit Card" at bounding box center [400, 359] width 167 height 35
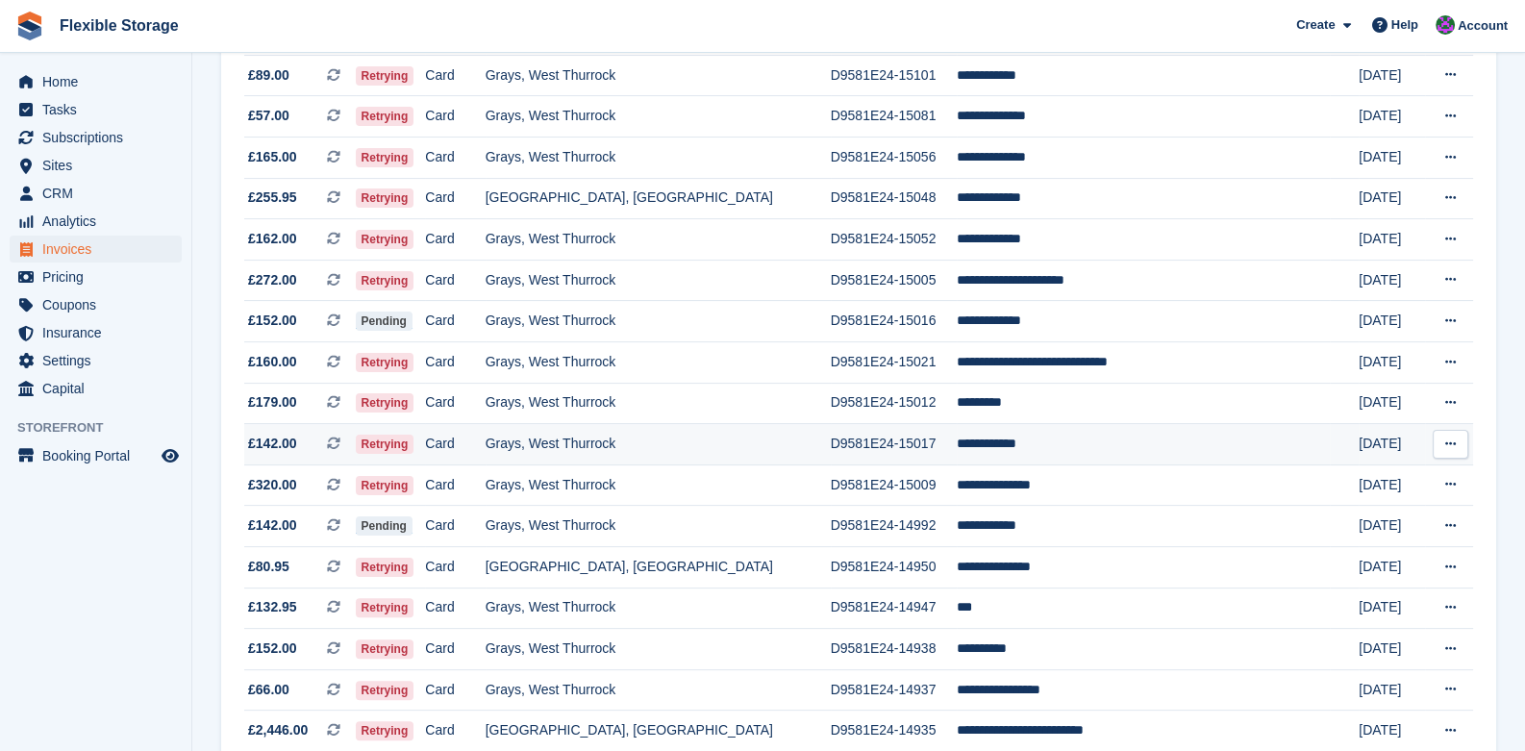
scroll to position [577, 0]
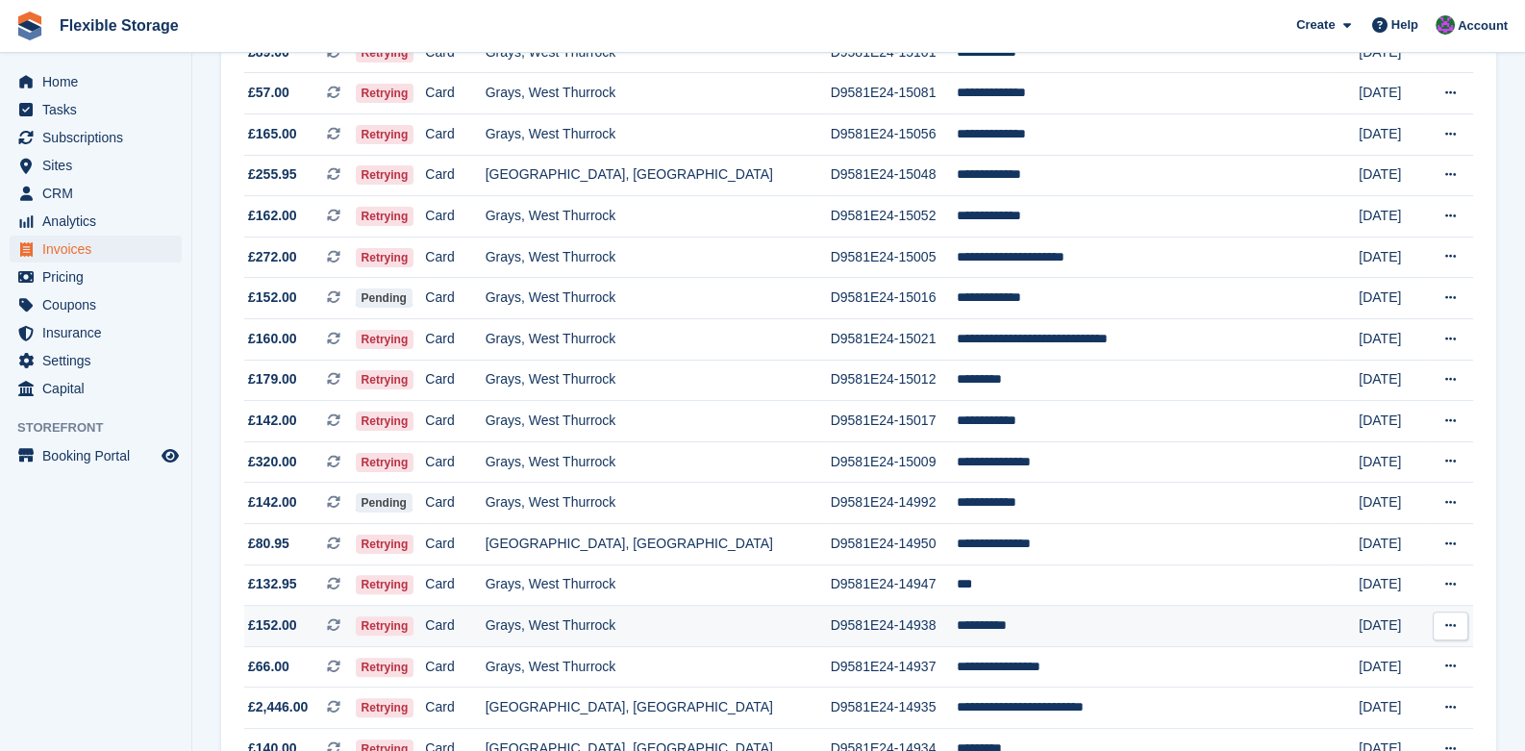
click at [689, 627] on td "Grays, West Thurrock" at bounding box center [658, 626] width 345 height 41
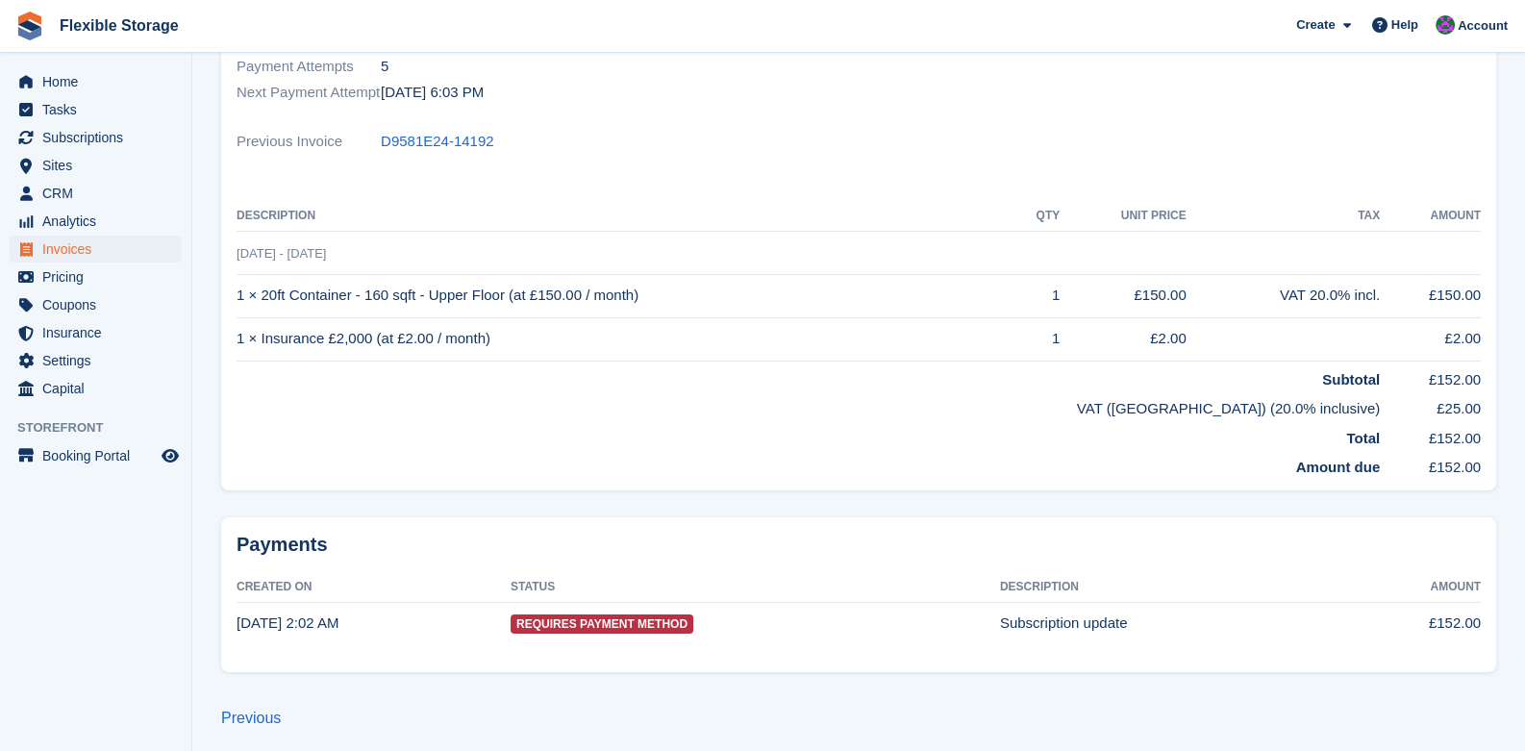
scroll to position [20, 0]
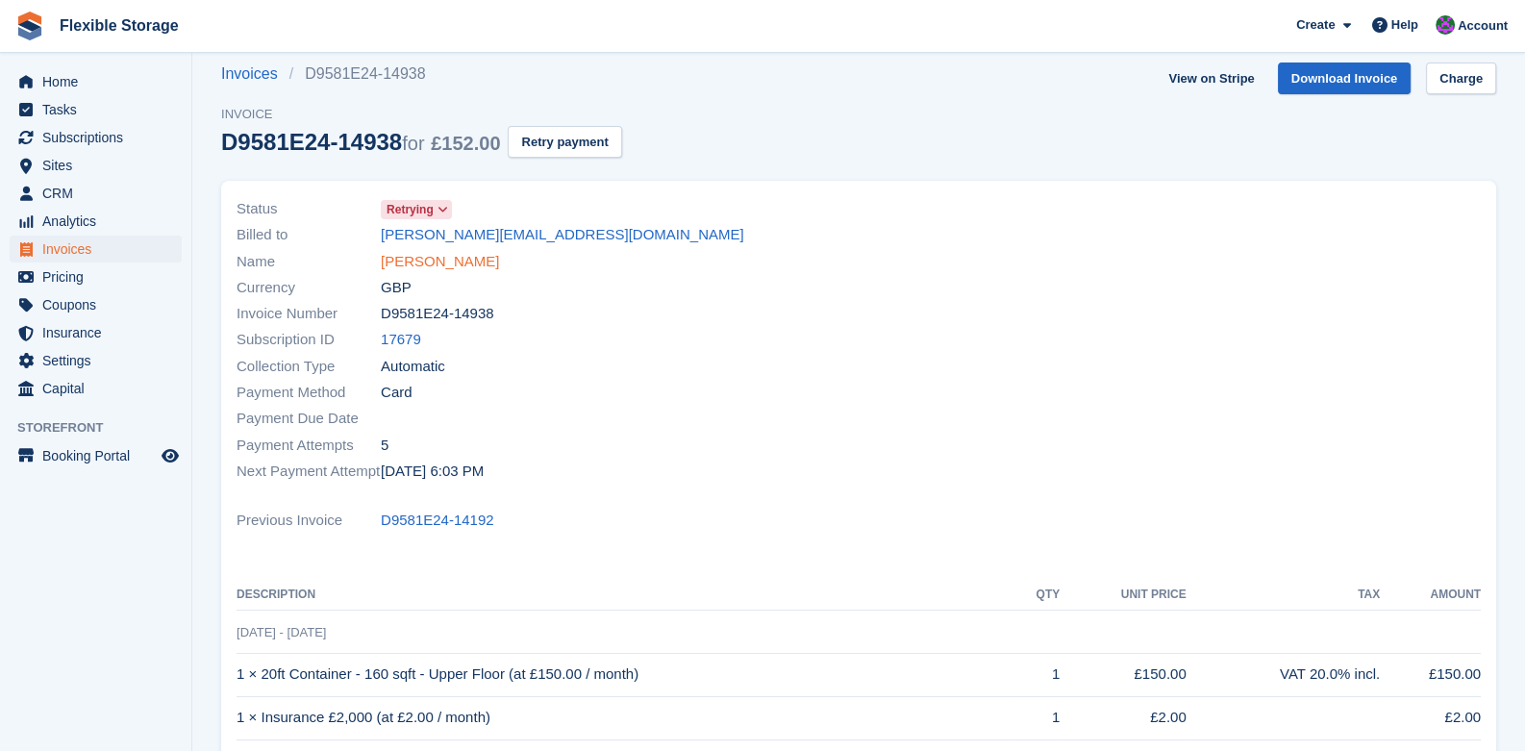
click at [414, 260] on link "[PERSON_NAME]" at bounding box center [440, 262] width 118 height 22
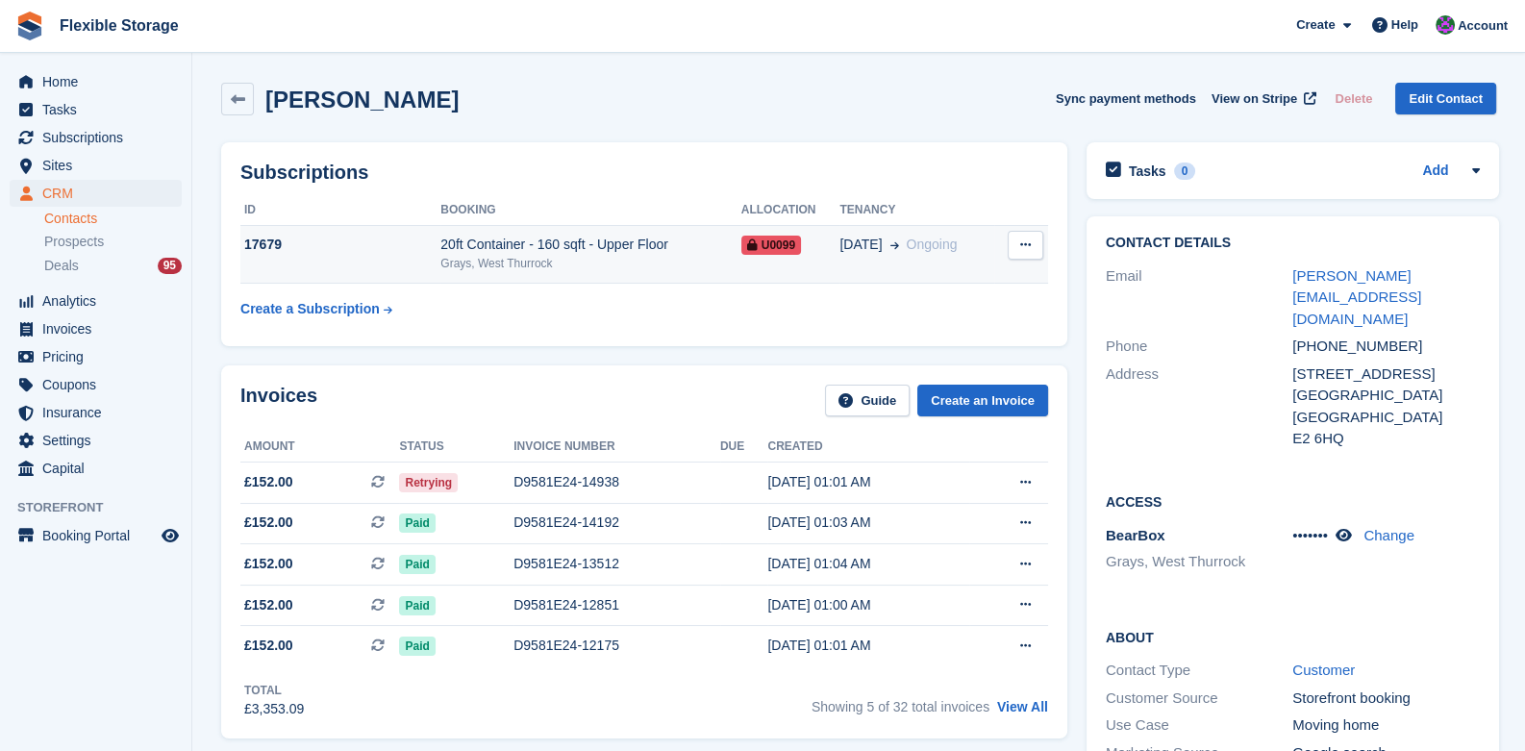
click at [963, 238] on div "[DATE] Ongoing" at bounding box center [916, 245] width 155 height 20
